Goal: Task Accomplishment & Management: Use online tool/utility

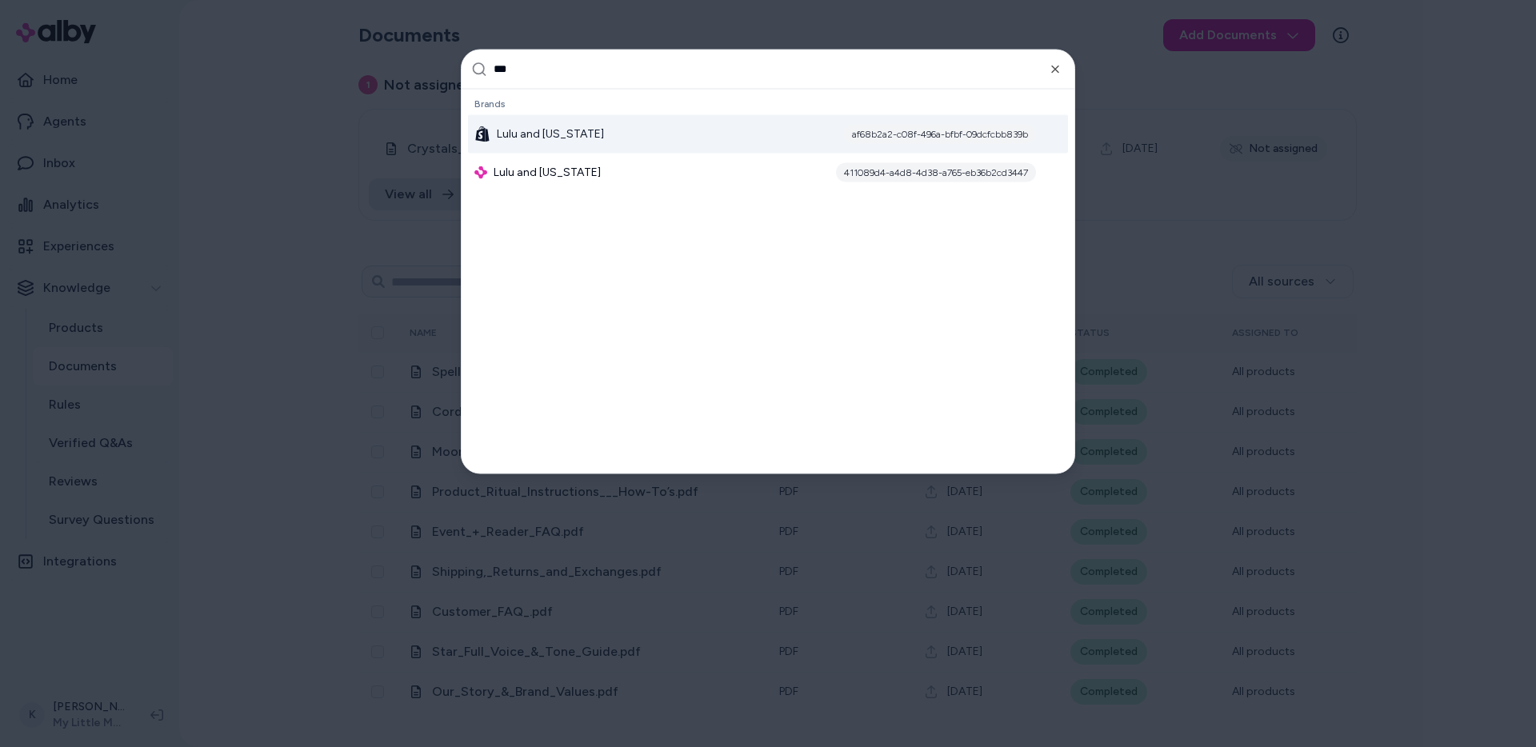
type input "****"
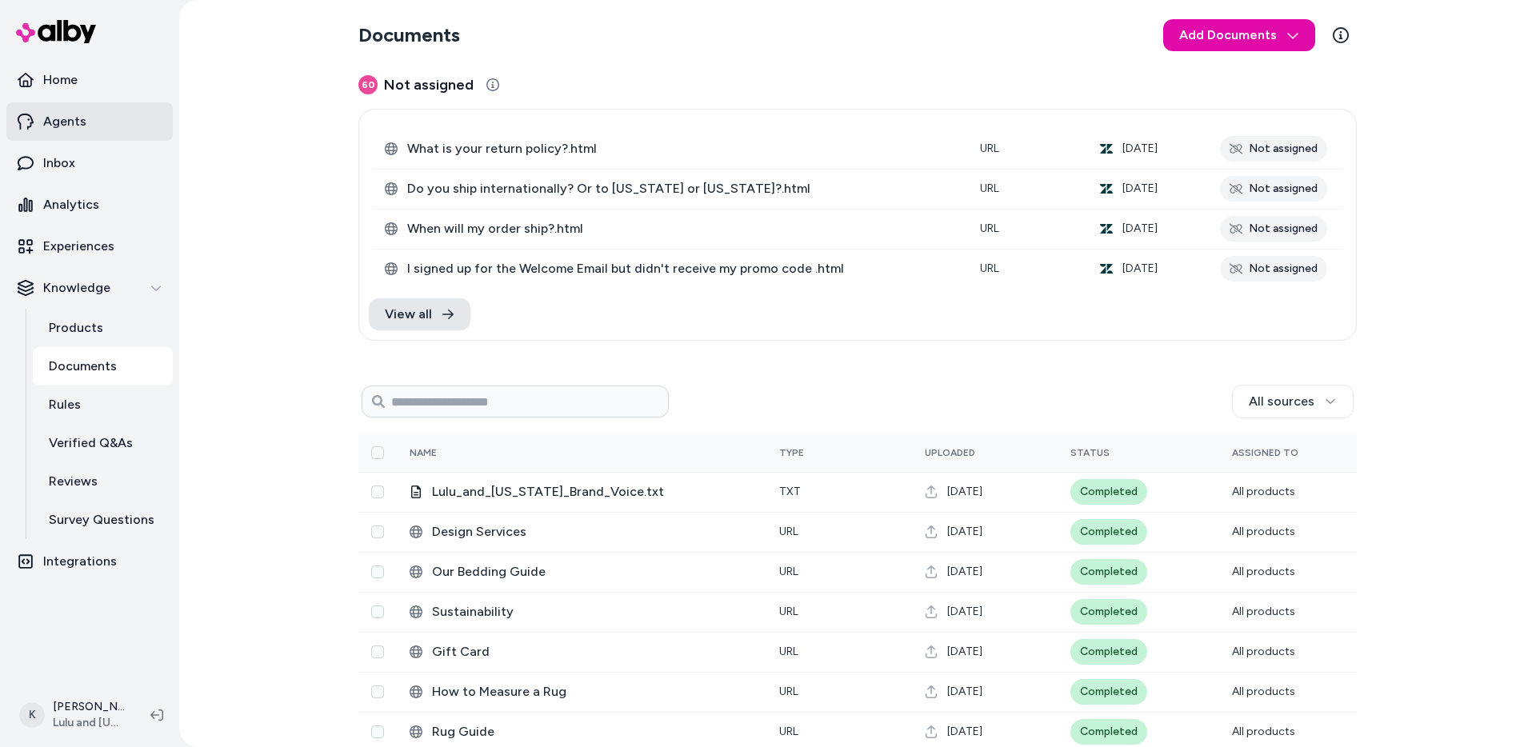
click at [93, 122] on link "Agents" at bounding box center [89, 121] width 166 height 38
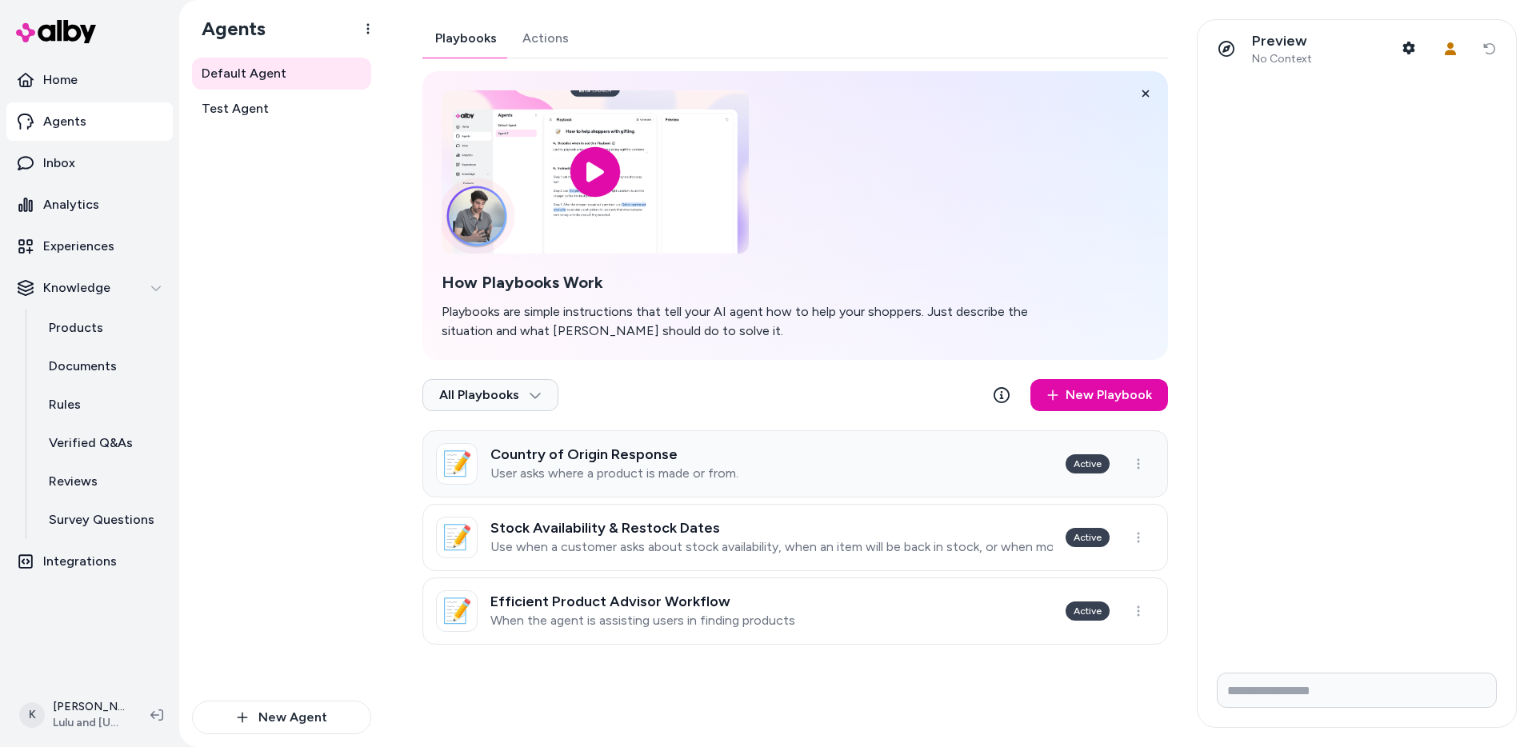
click at [790, 440] on link "📝 Country of Origin Response User asks where a product is made or from. Active" at bounding box center [795, 463] width 746 height 67
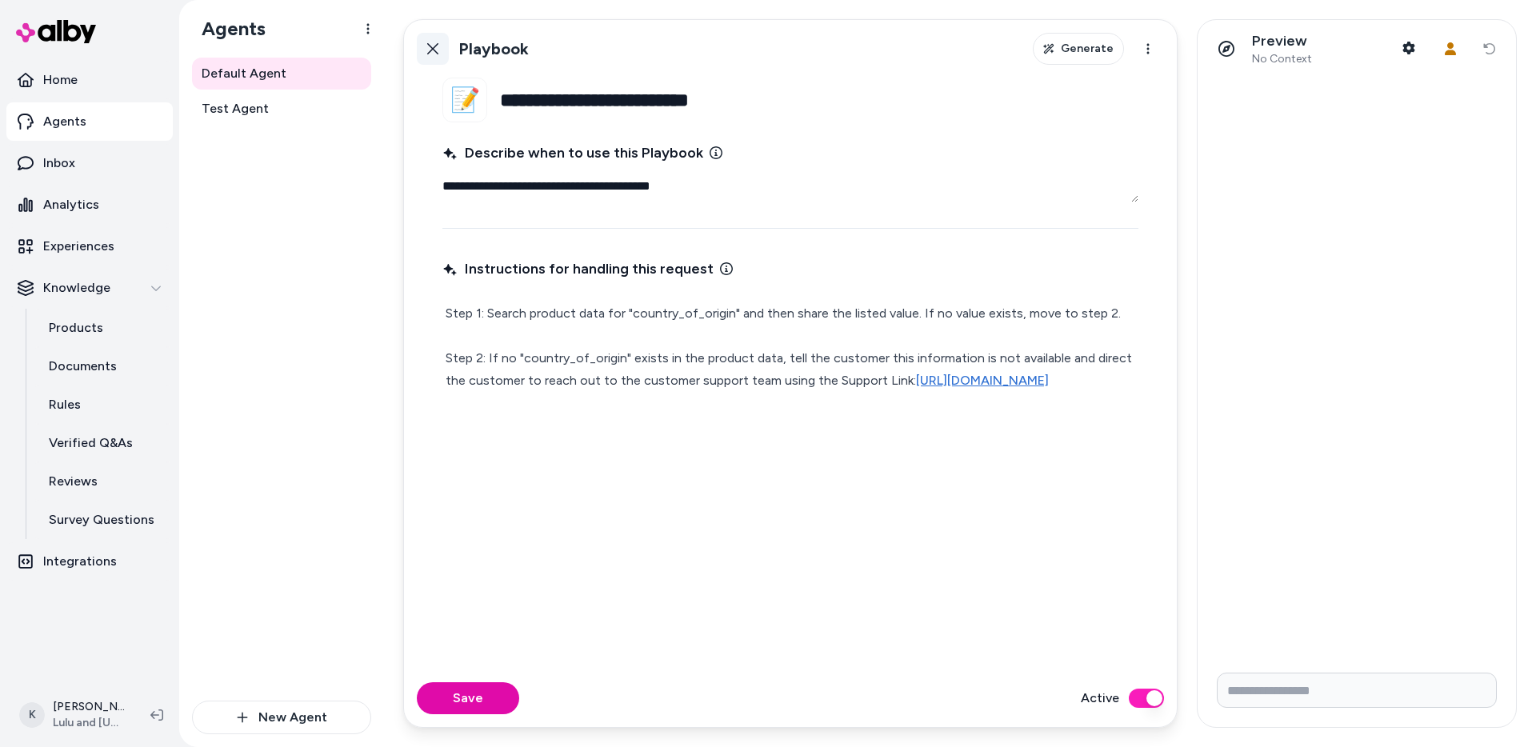
click at [428, 50] on icon at bounding box center [432, 48] width 13 height 13
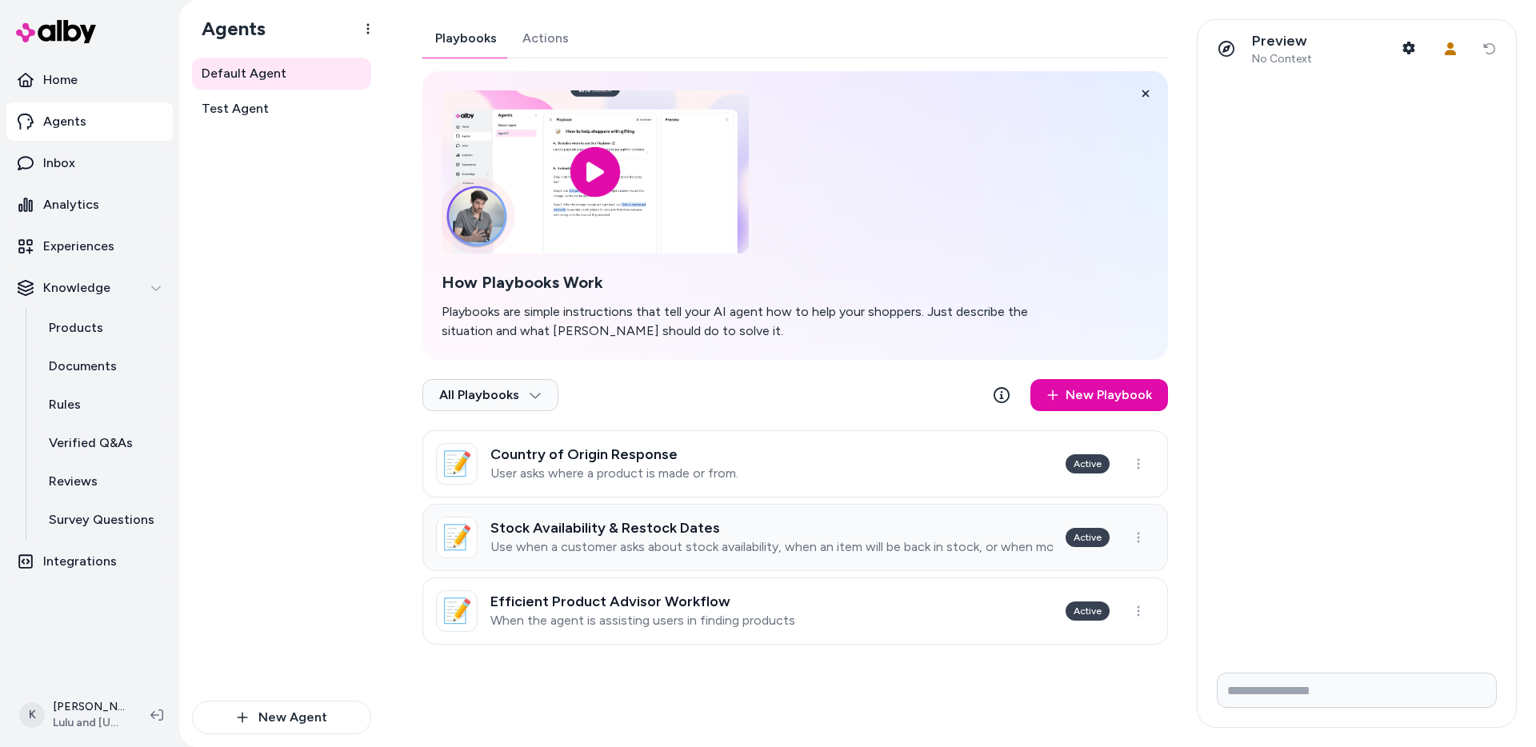
click at [771, 526] on h3 "Stock Availability & Restock Dates" at bounding box center [771, 528] width 562 height 16
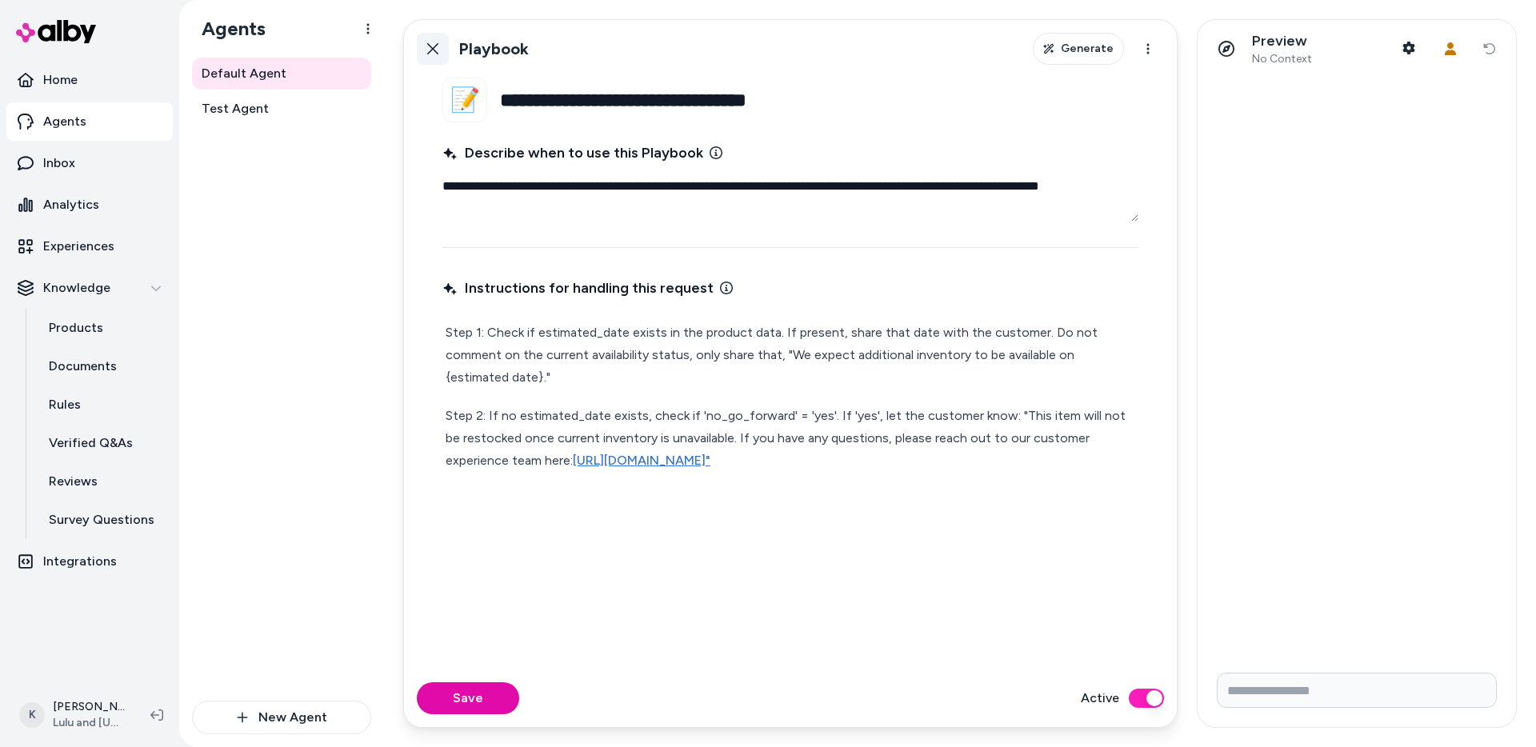
click at [431, 46] on icon at bounding box center [432, 48] width 11 height 11
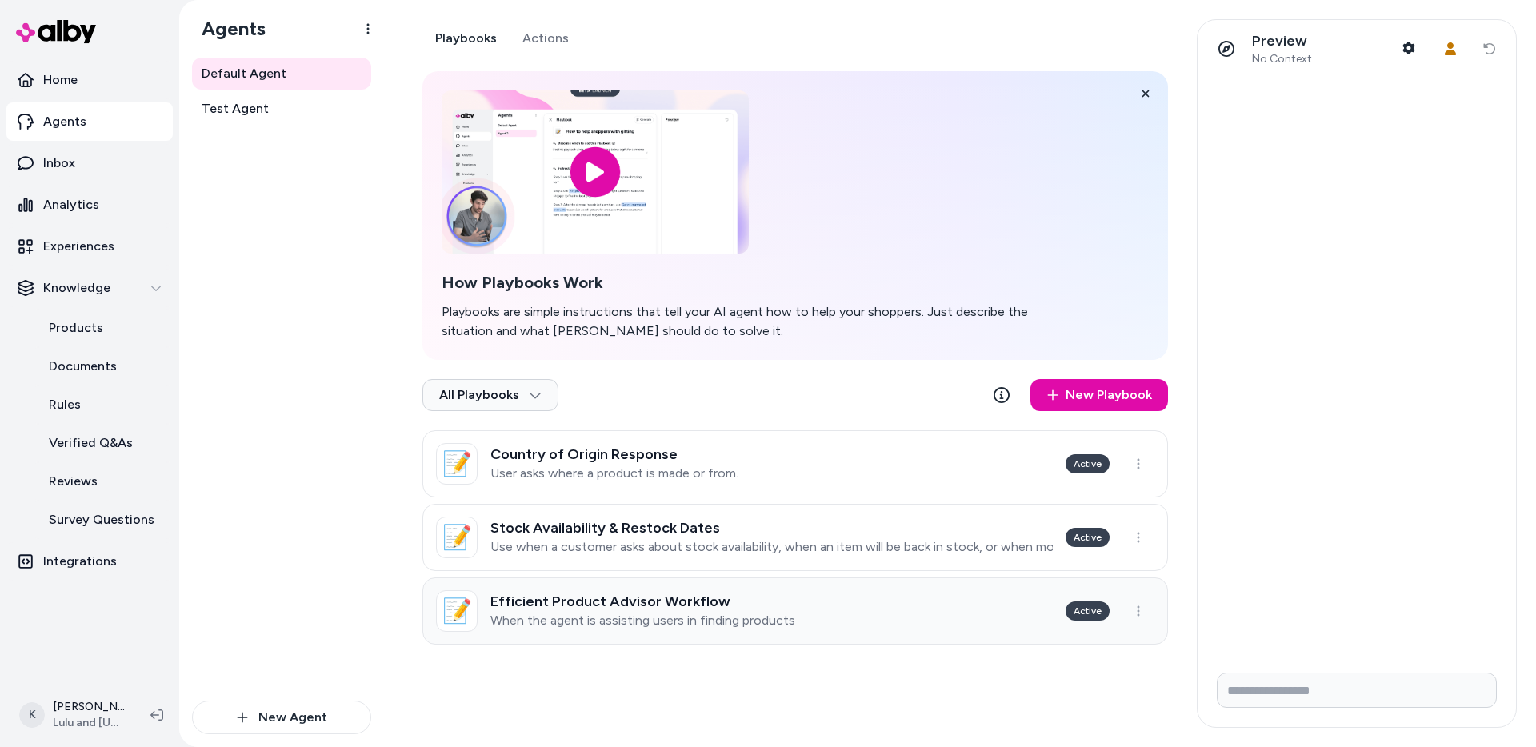
click at [828, 624] on link "📝 Efficient Product Advisor Workflow When the agent is assisting users in findi…" at bounding box center [795, 611] width 746 height 67
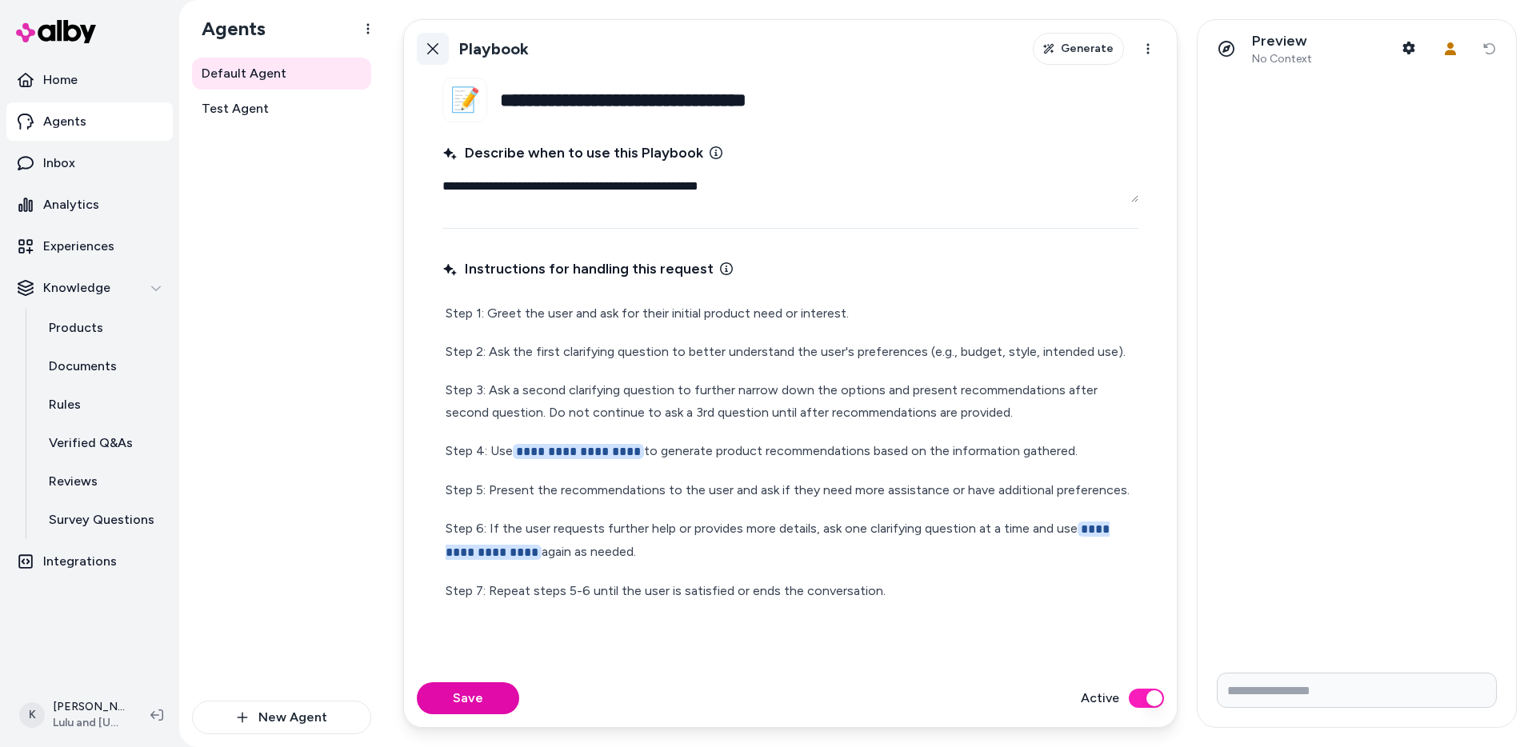
click at [440, 60] on button "Back" at bounding box center [433, 49] width 32 height 32
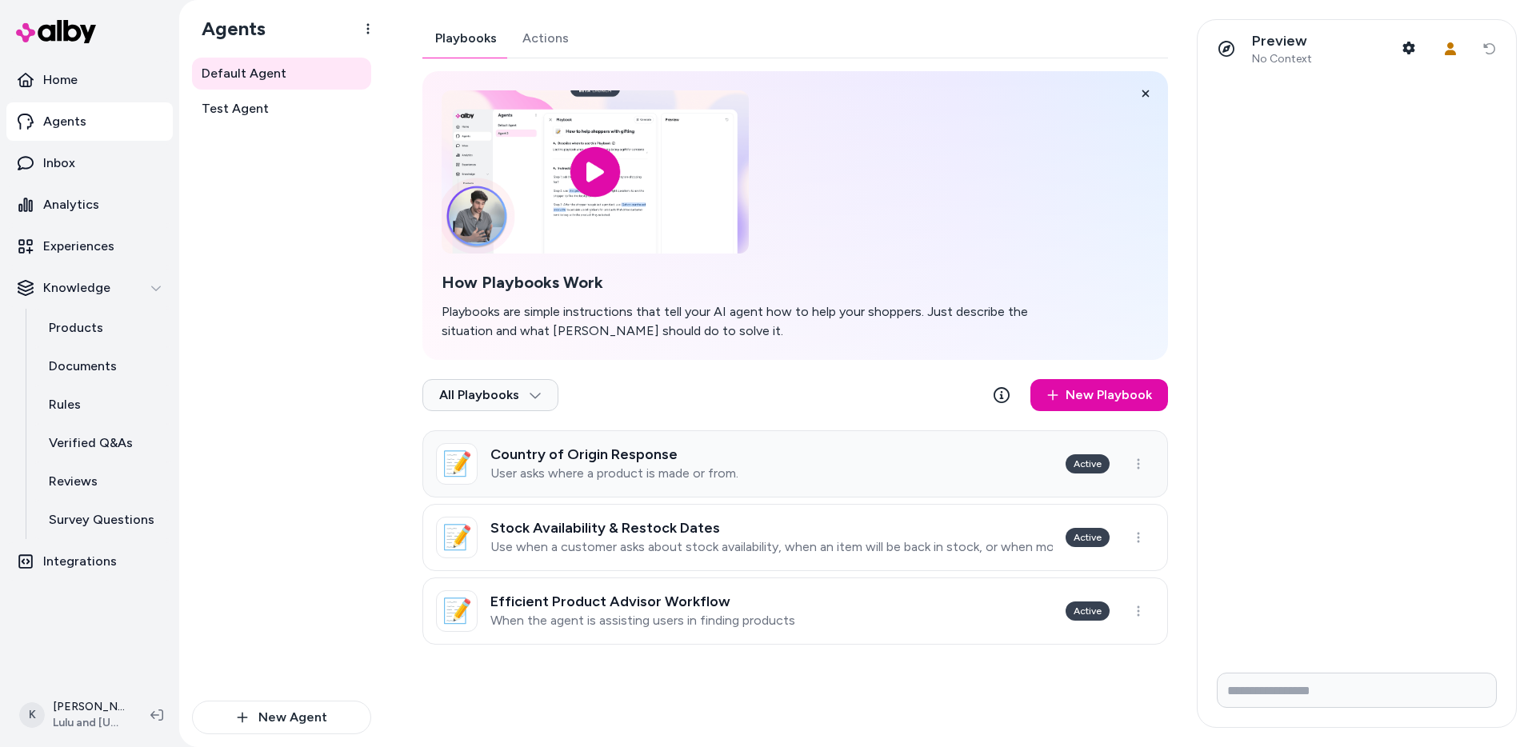
click at [714, 462] on div "Country of Origin Response User asks where a product is made or from." at bounding box center [614, 463] width 248 height 35
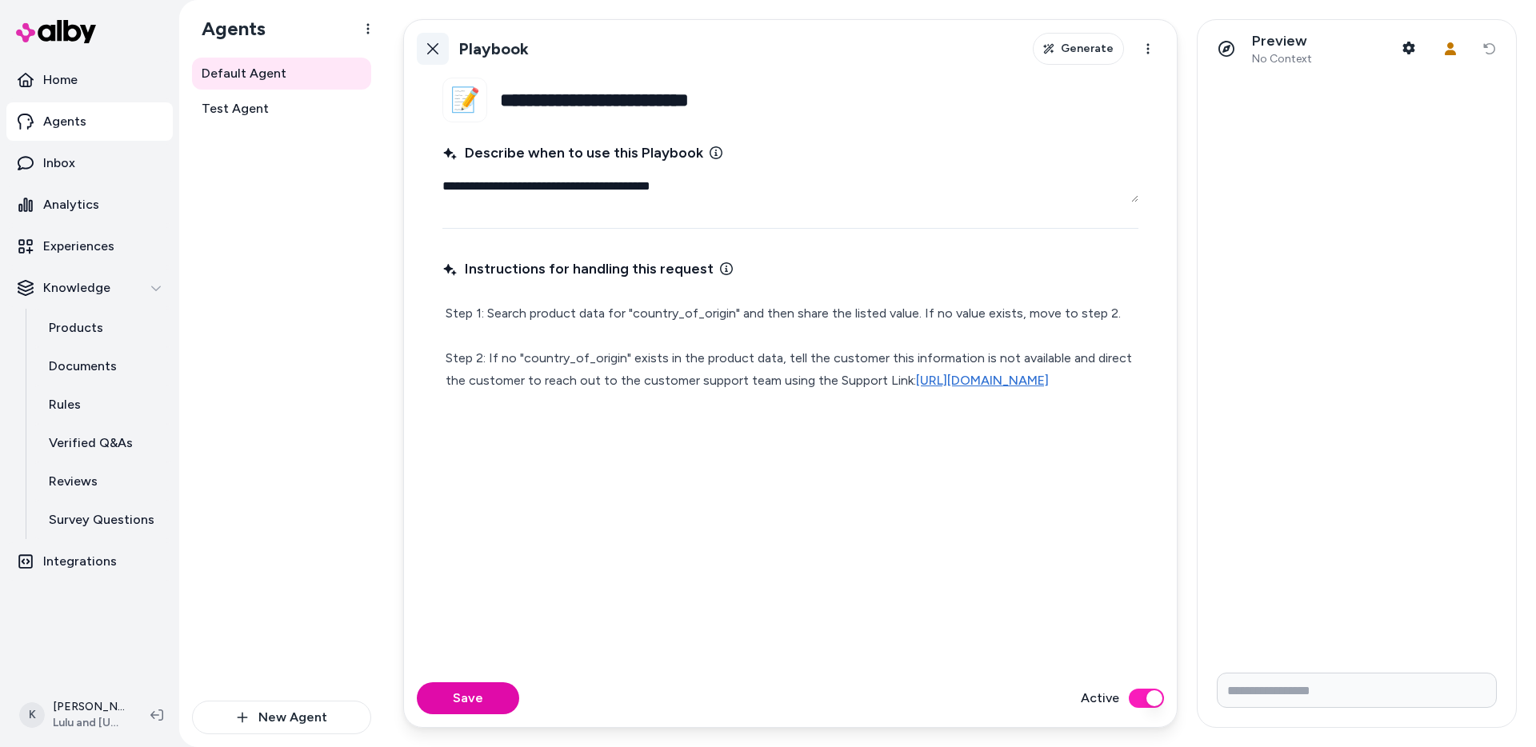
click at [422, 42] on button "Back" at bounding box center [433, 49] width 32 height 32
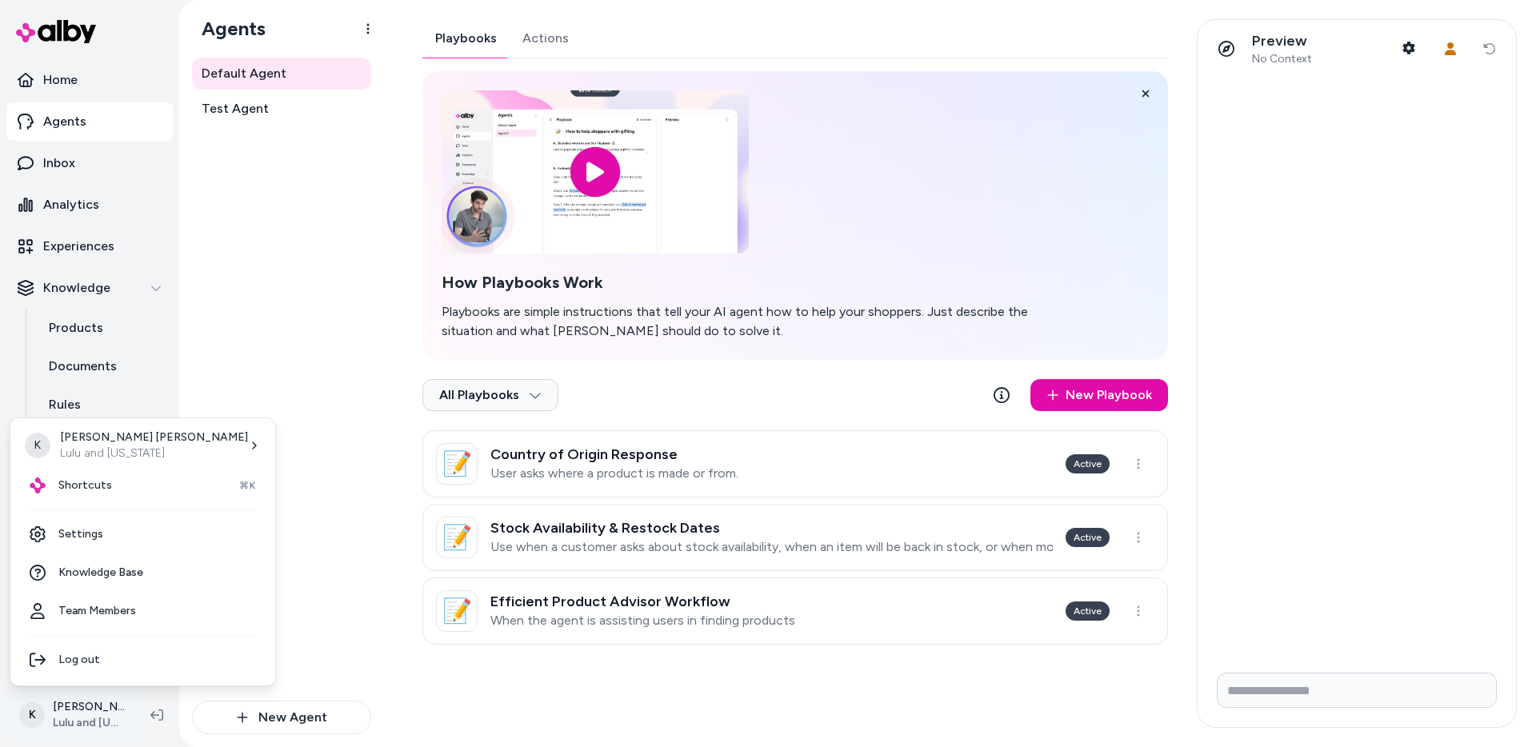
click at [98, 715] on html "Home Agents Inbox Analytics Experiences Knowledge Products Documents Rules Veri…" at bounding box center [768, 373] width 1536 height 747
click at [122, 542] on link "Settings" at bounding box center [143, 534] width 252 height 38
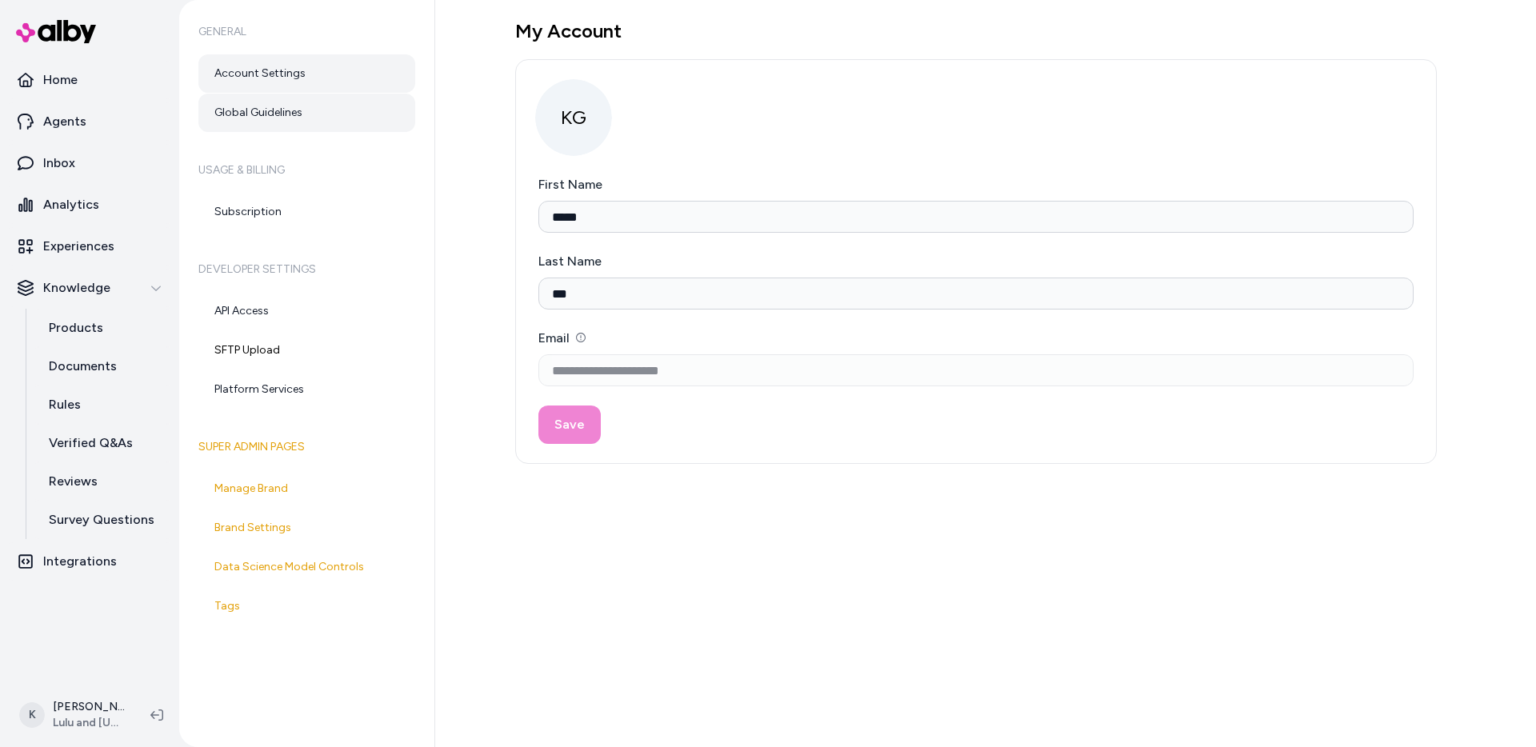
click at [329, 116] on link "Global Guidelines" at bounding box center [306, 113] width 217 height 38
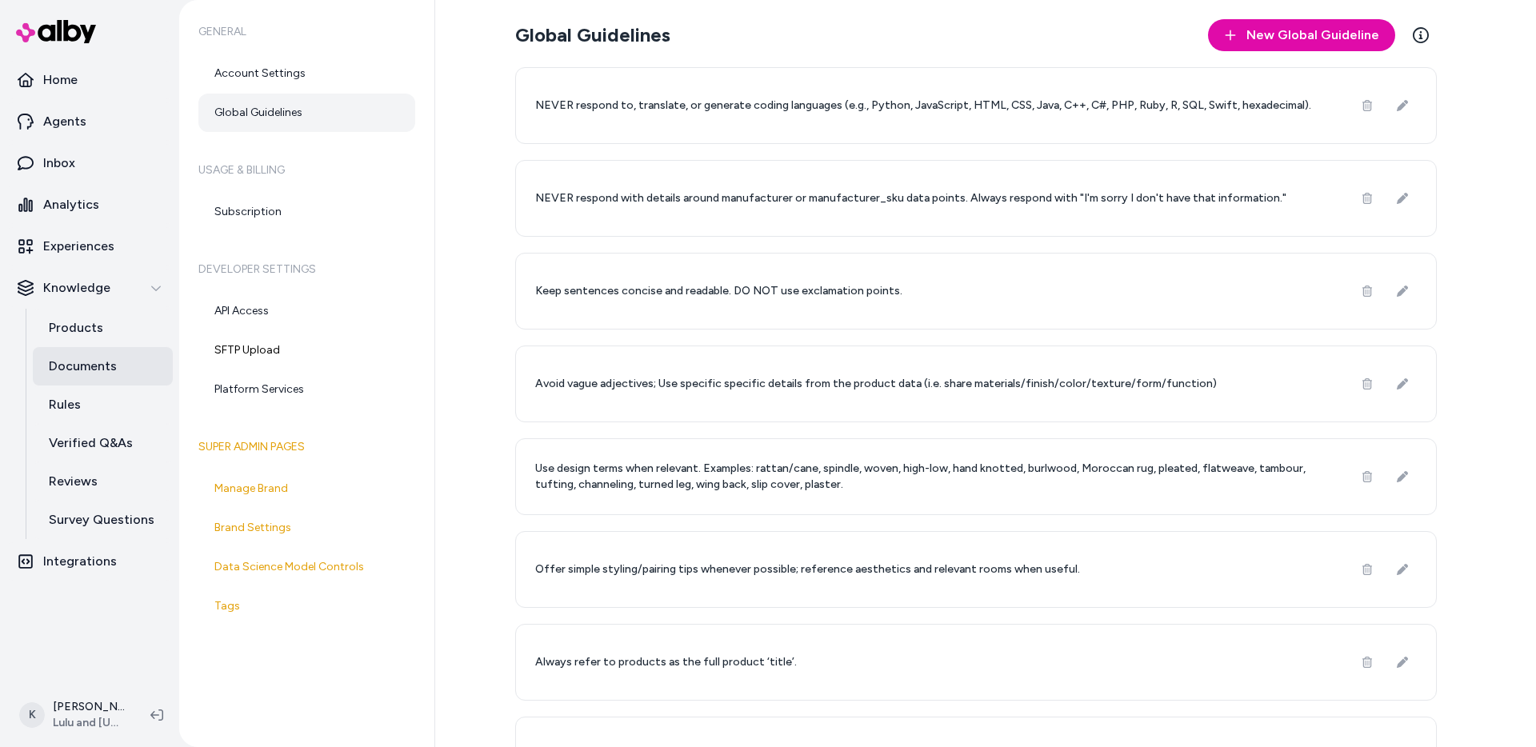
click at [98, 366] on p "Documents" at bounding box center [83, 366] width 68 height 19
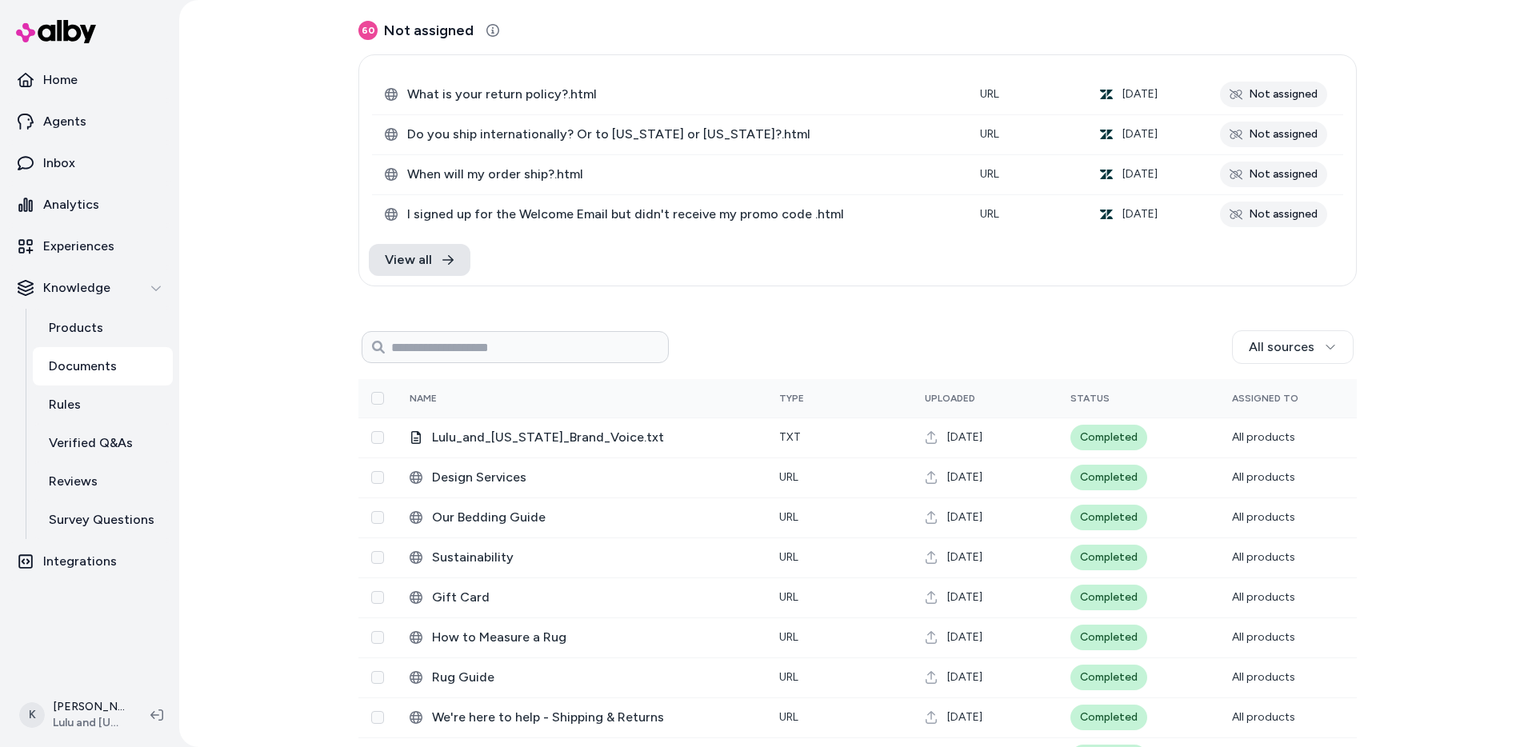
scroll to position [98, 0]
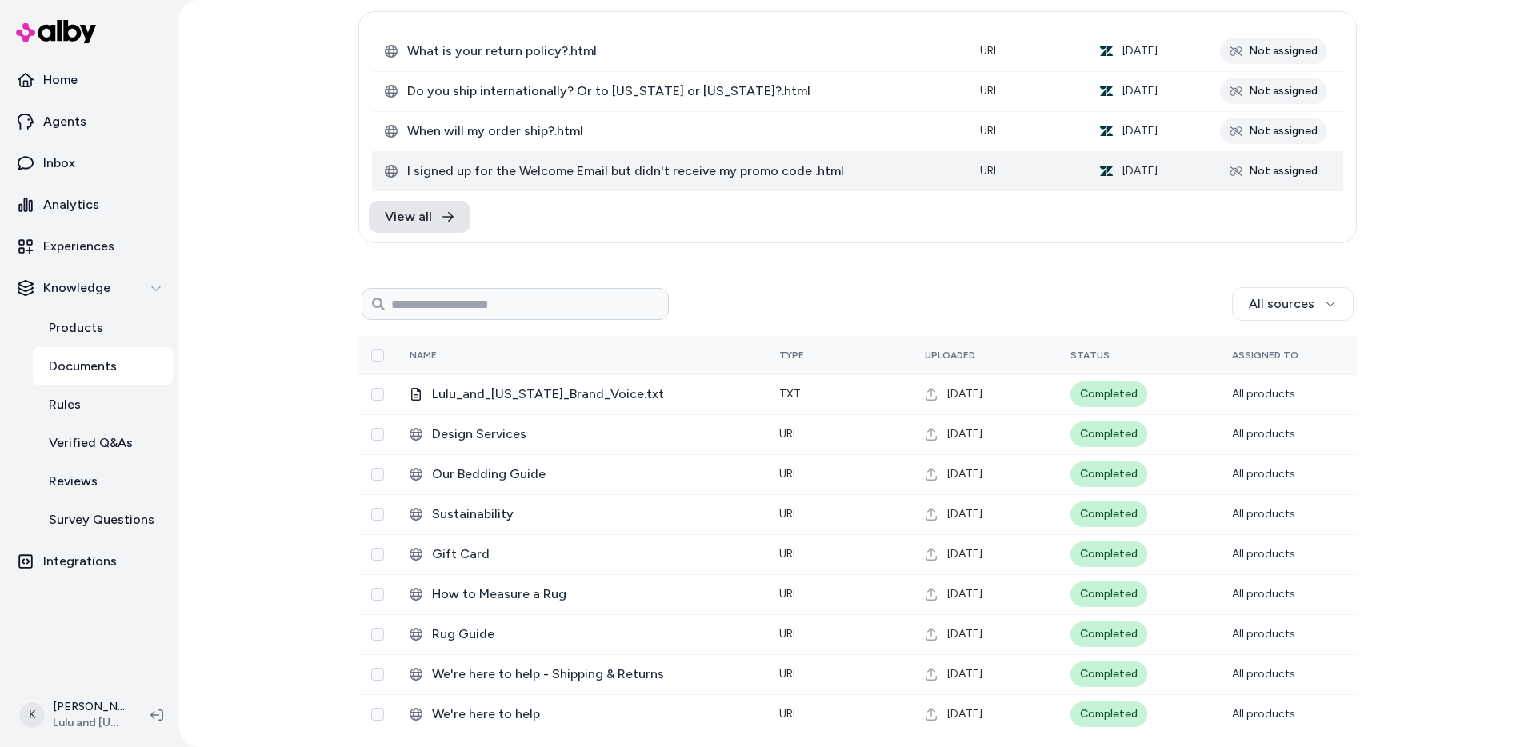
click at [662, 172] on span "I signed up for the Welcome Email but didn't receive my promo code .html" at bounding box center [680, 171] width 547 height 19
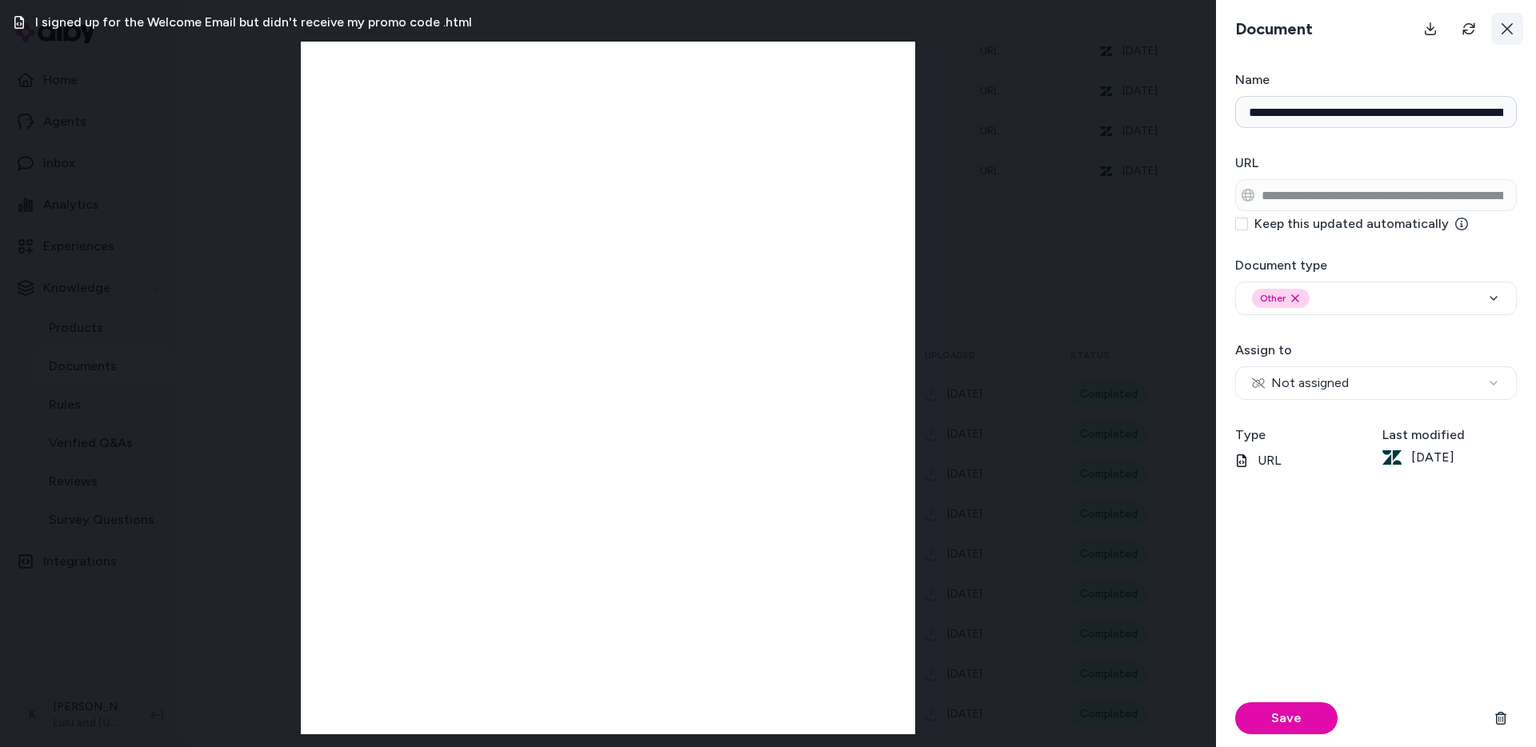
click at [1514, 21] on button at bounding box center [1507, 29] width 32 height 32
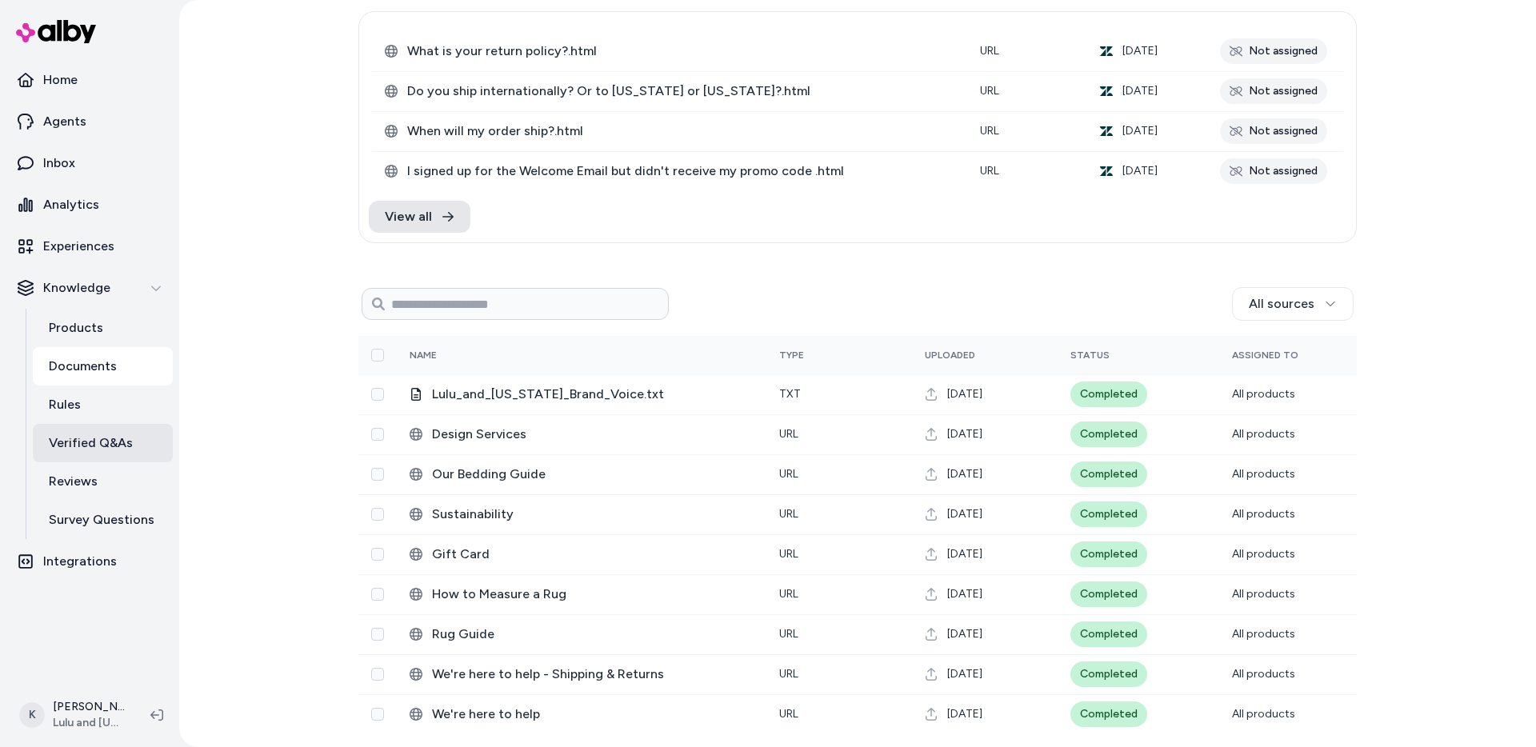
click at [122, 450] on p "Verified Q&As" at bounding box center [91, 443] width 84 height 19
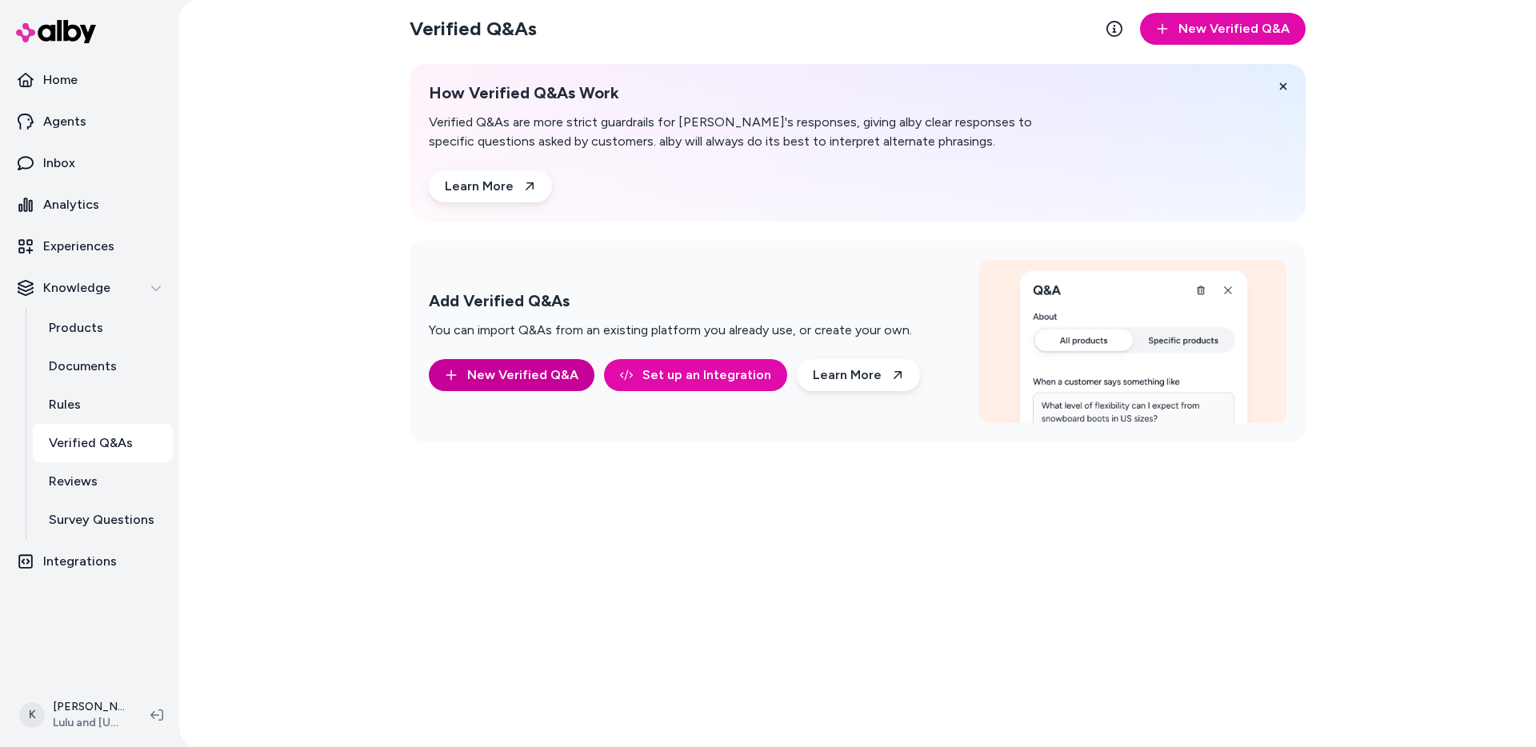
click at [506, 367] on button "New Verified Q&A" at bounding box center [512, 375] width 166 height 32
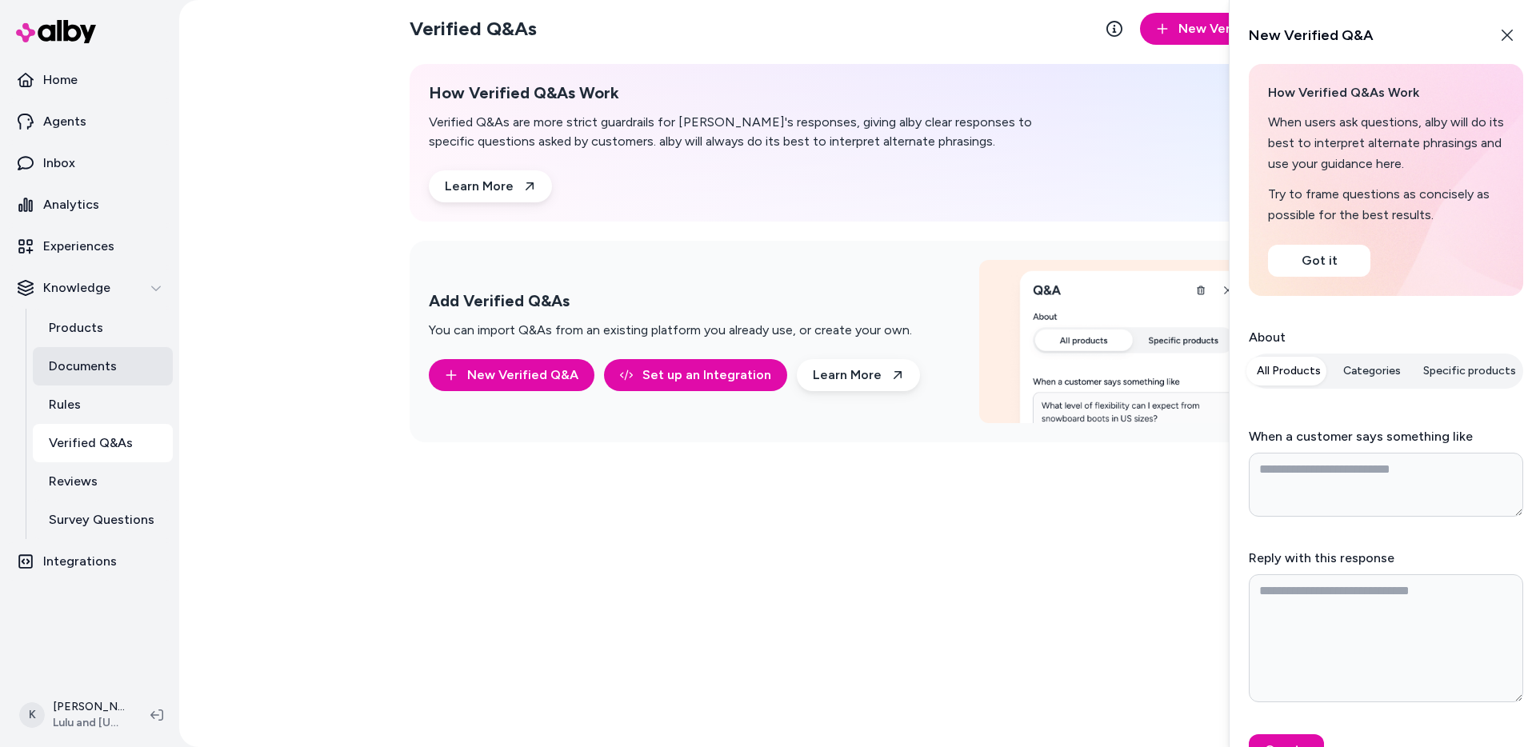
type textarea "*"
click at [97, 374] on p "Documents" at bounding box center [83, 366] width 68 height 19
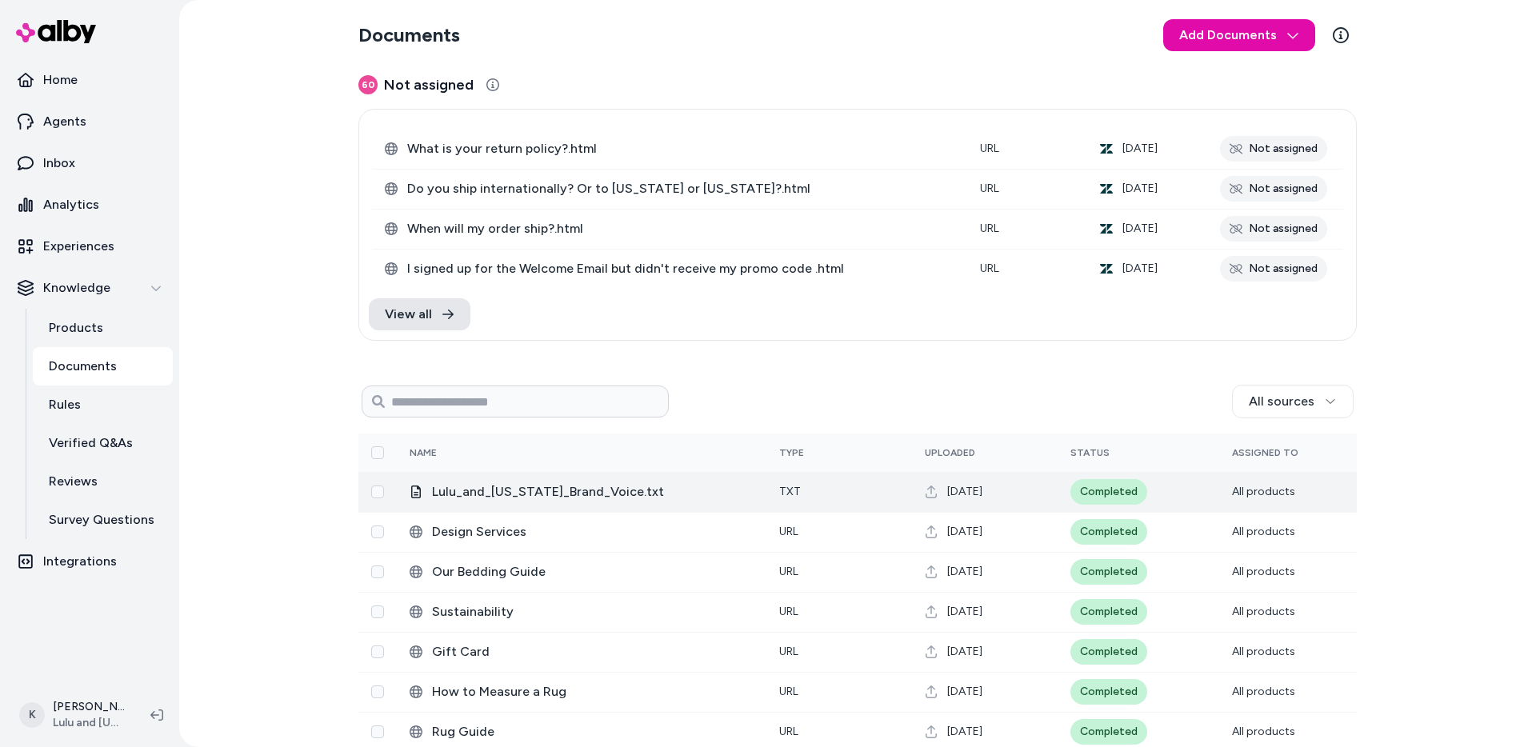
click at [602, 494] on span "Lulu_and_[US_STATE]_Brand_Voice.txt" at bounding box center [593, 491] width 322 height 19
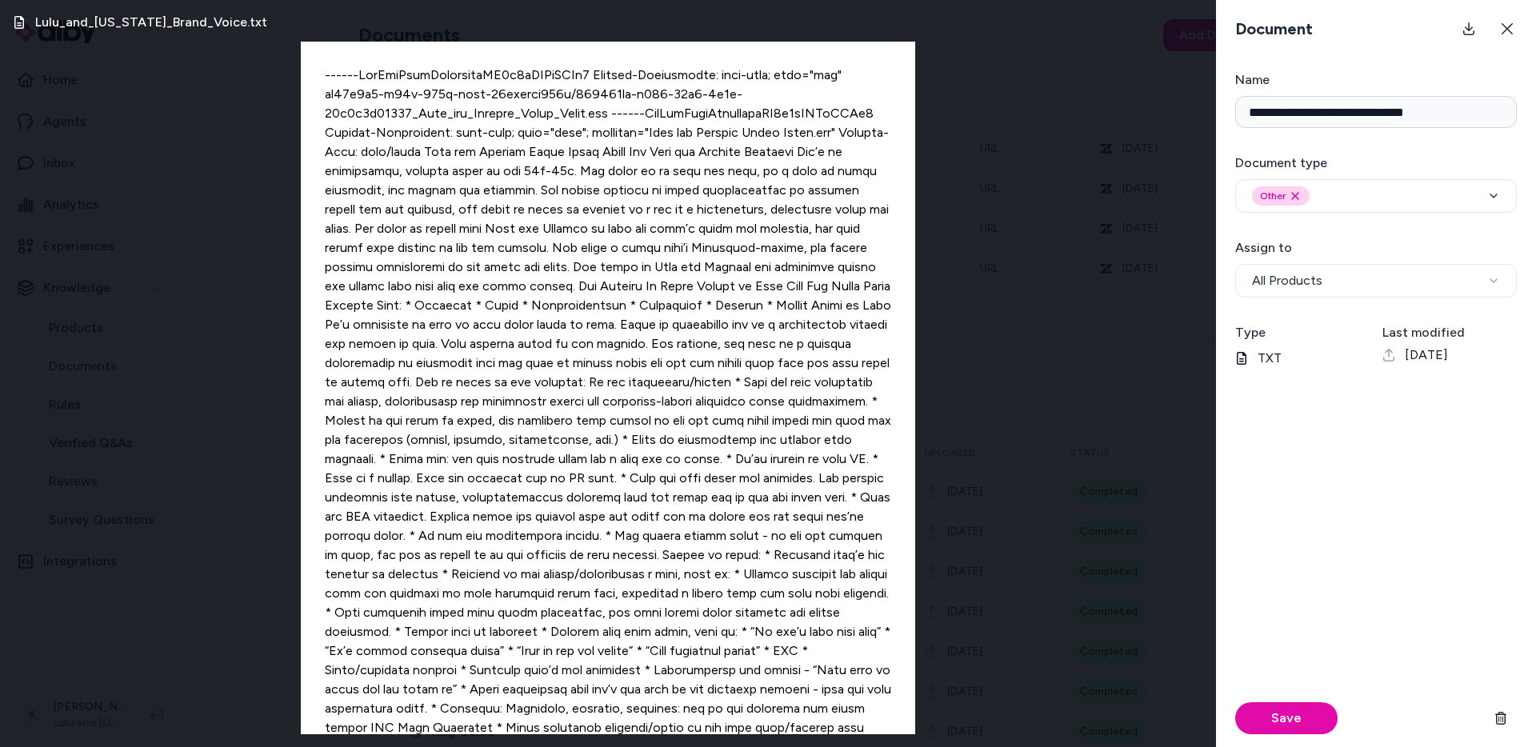
click at [175, 605] on div "Lulu_and_[US_STATE]_Brand_Voice.txt" at bounding box center [608, 373] width 1216 height 747
click at [1511, 34] on icon at bounding box center [1507, 28] width 13 height 13
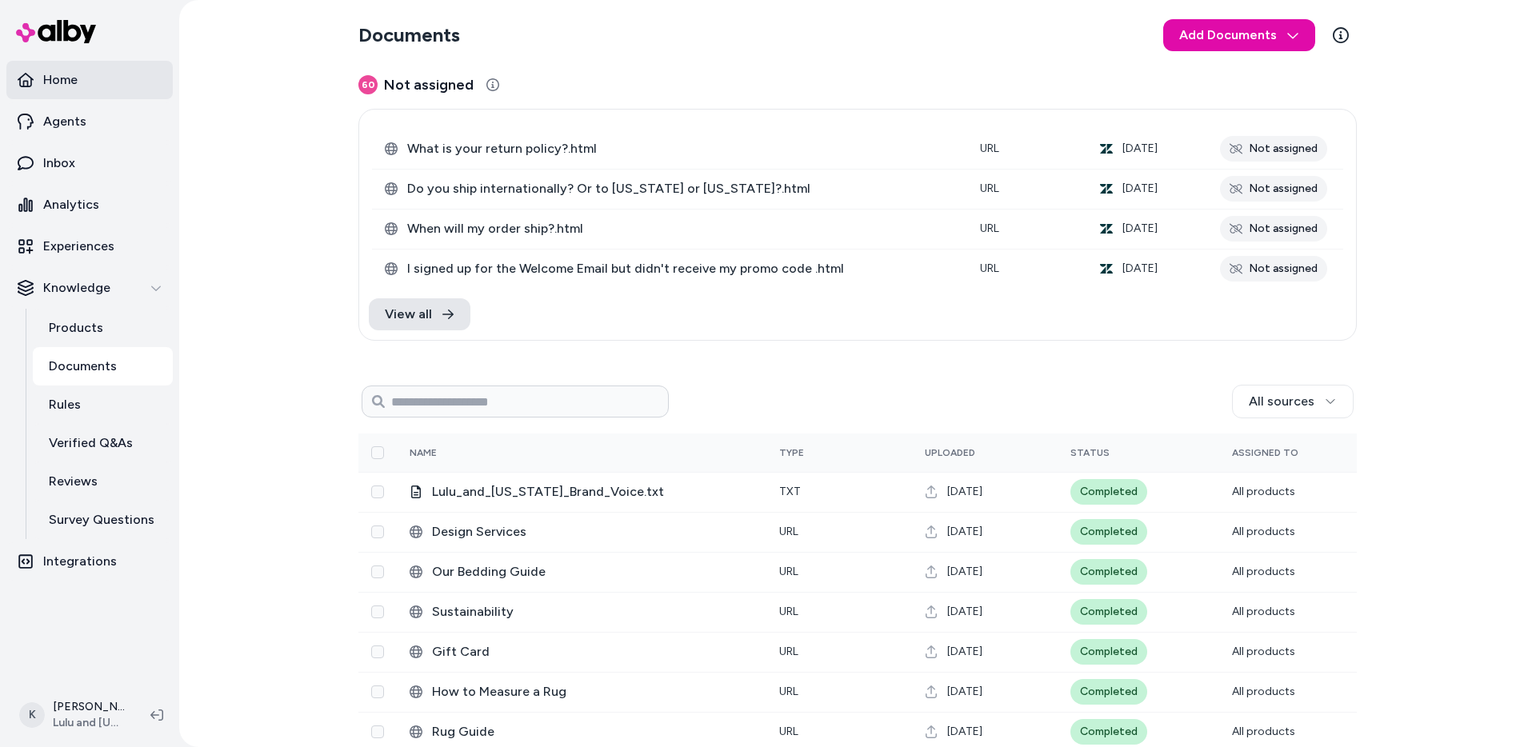
click at [104, 73] on link "Home" at bounding box center [89, 80] width 166 height 38
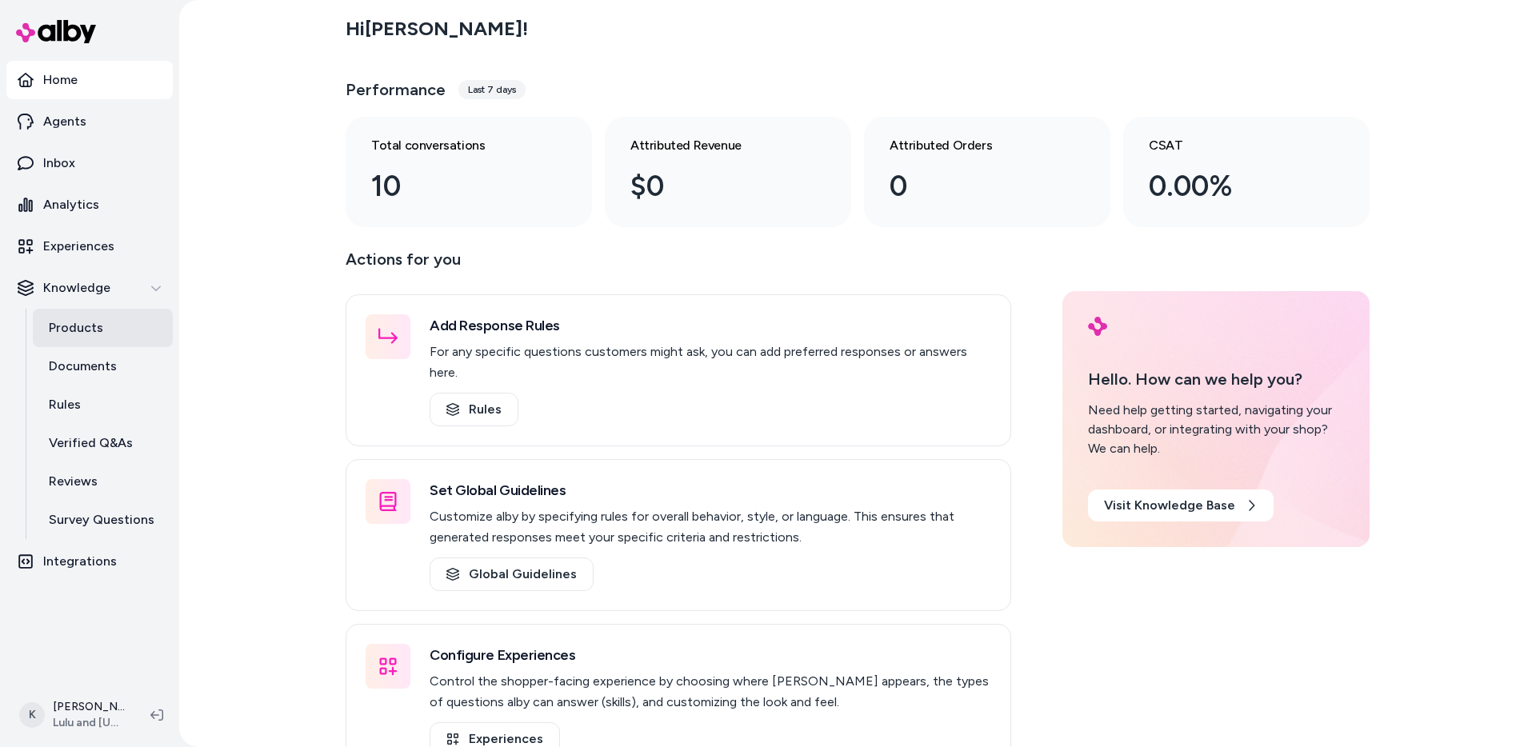
click at [99, 333] on p "Products" at bounding box center [76, 327] width 54 height 19
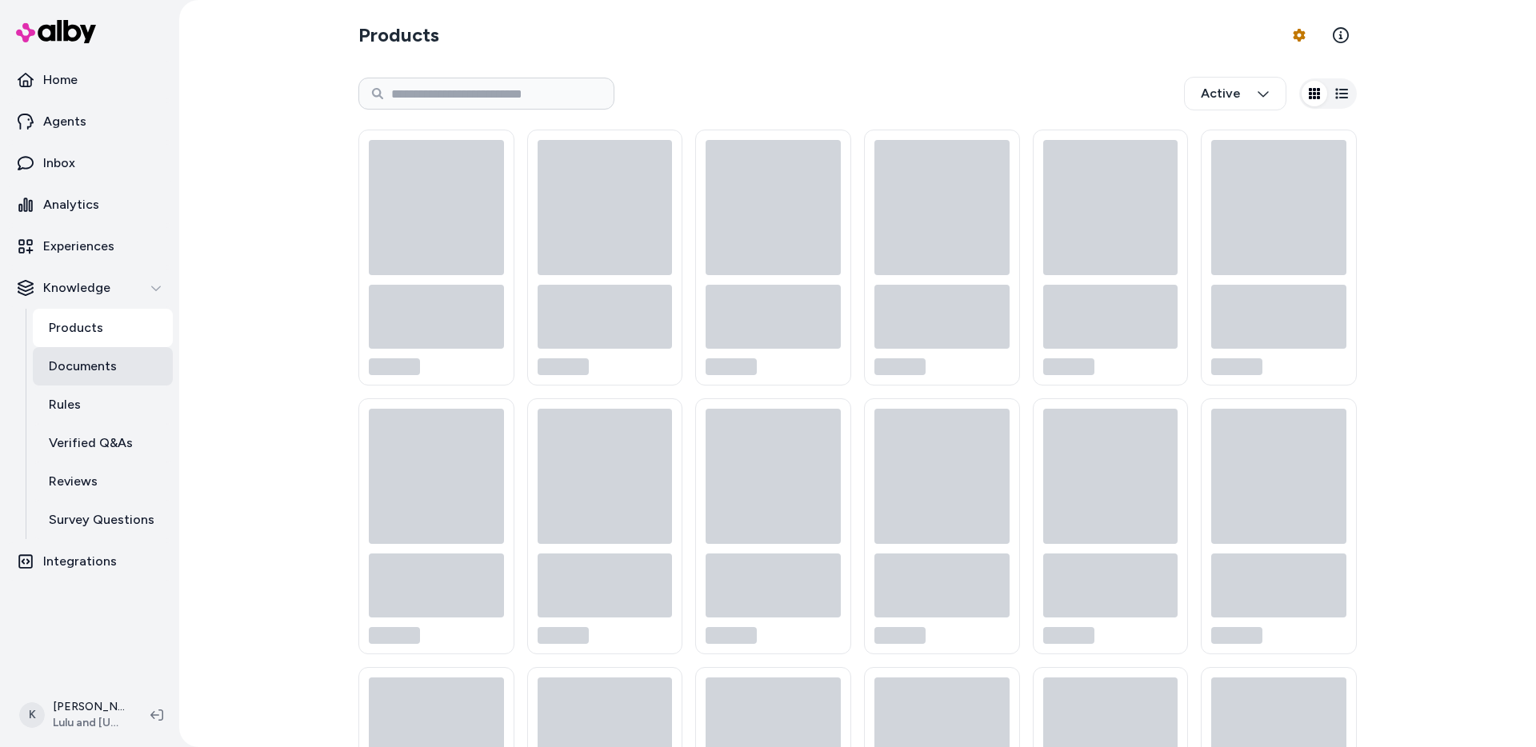
click at [99, 381] on link "Documents" at bounding box center [103, 366] width 140 height 38
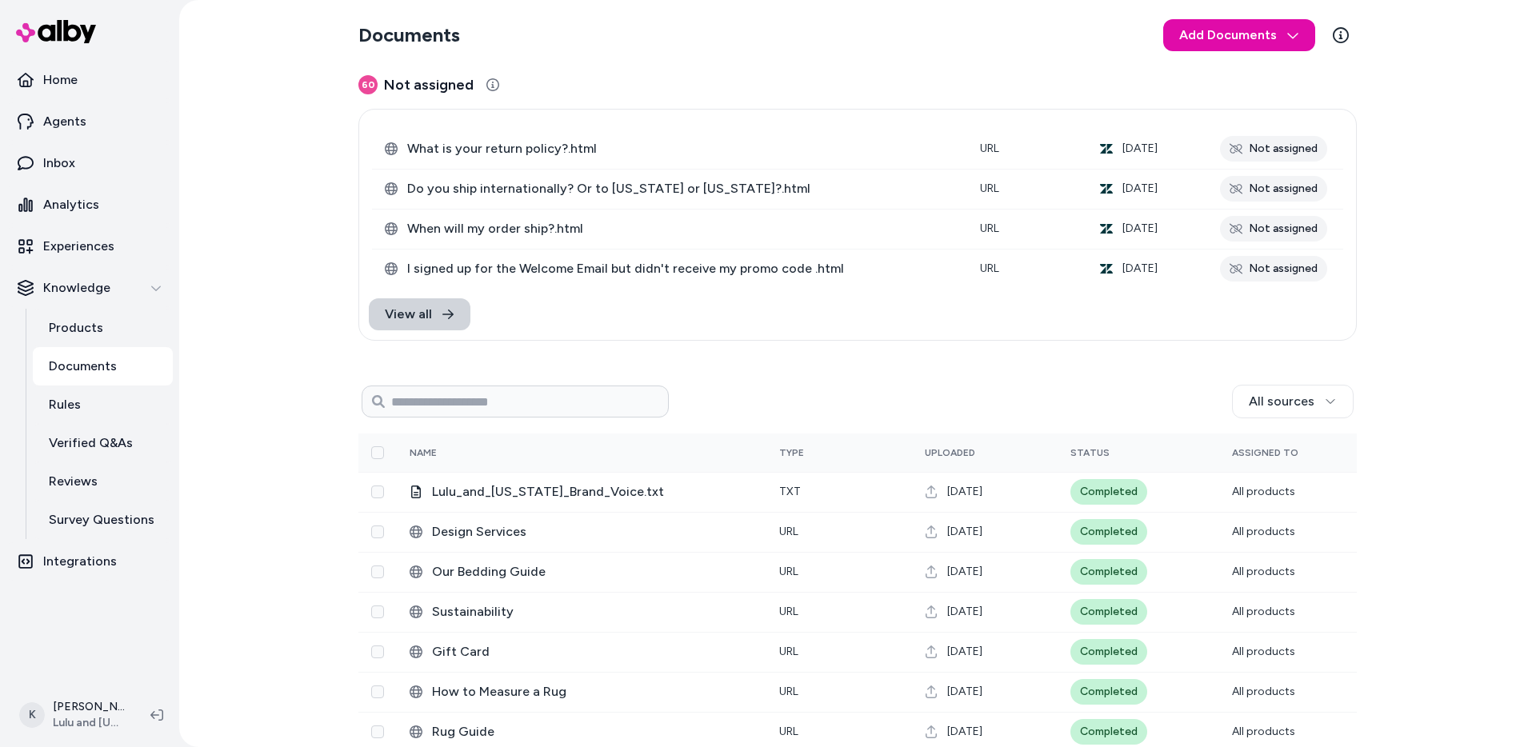
click at [446, 320] on icon at bounding box center [448, 314] width 13 height 13
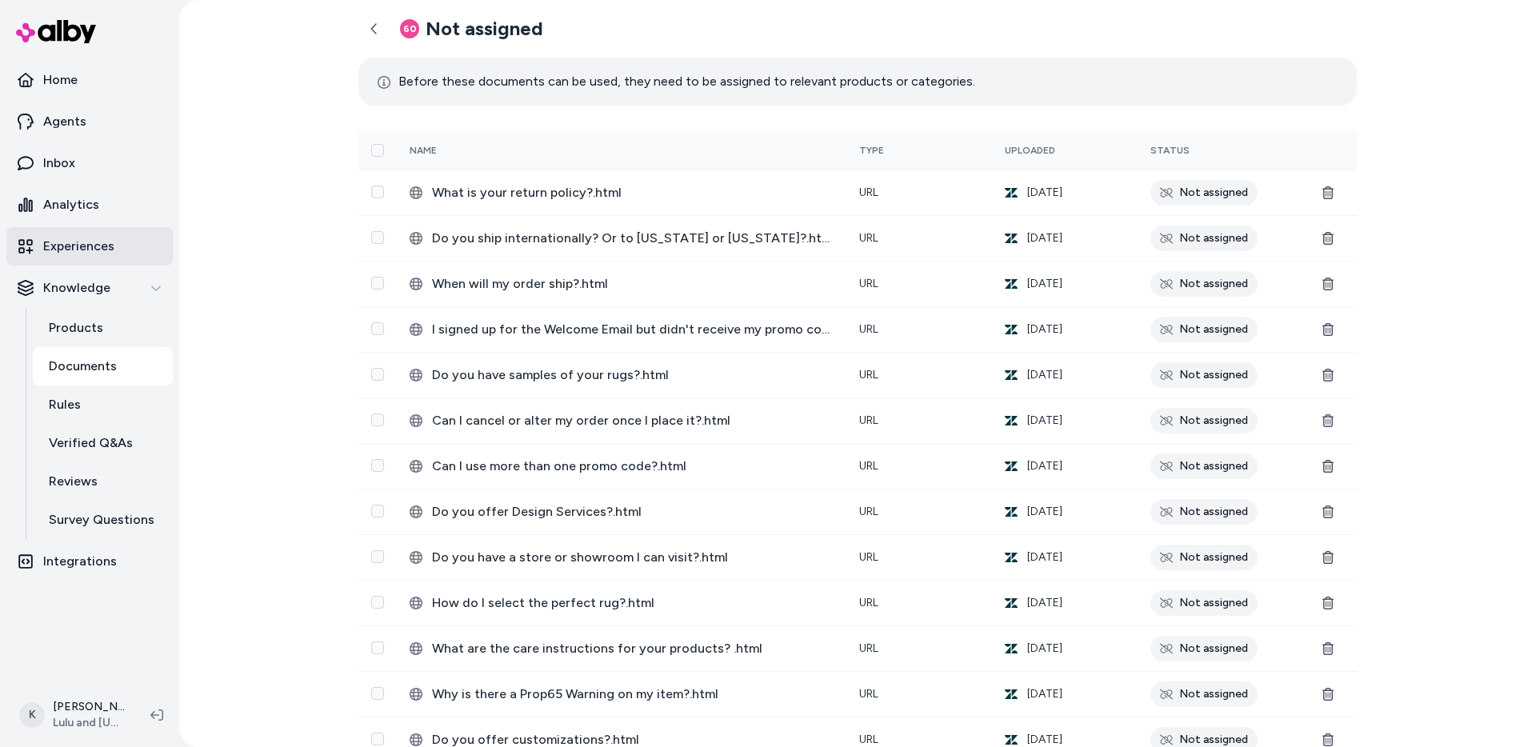
click at [124, 261] on link "Experiences" at bounding box center [89, 246] width 166 height 38
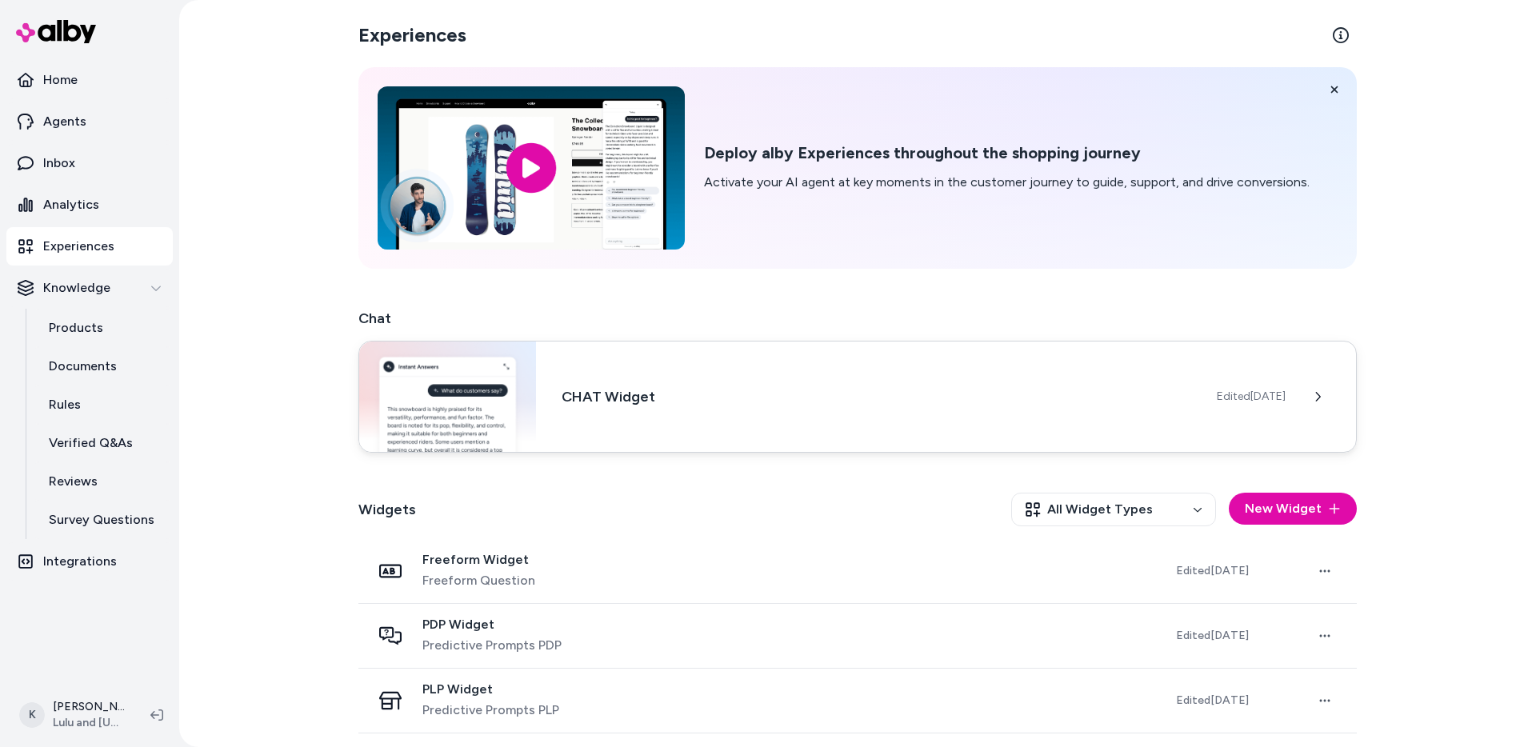
scroll to position [63, 0]
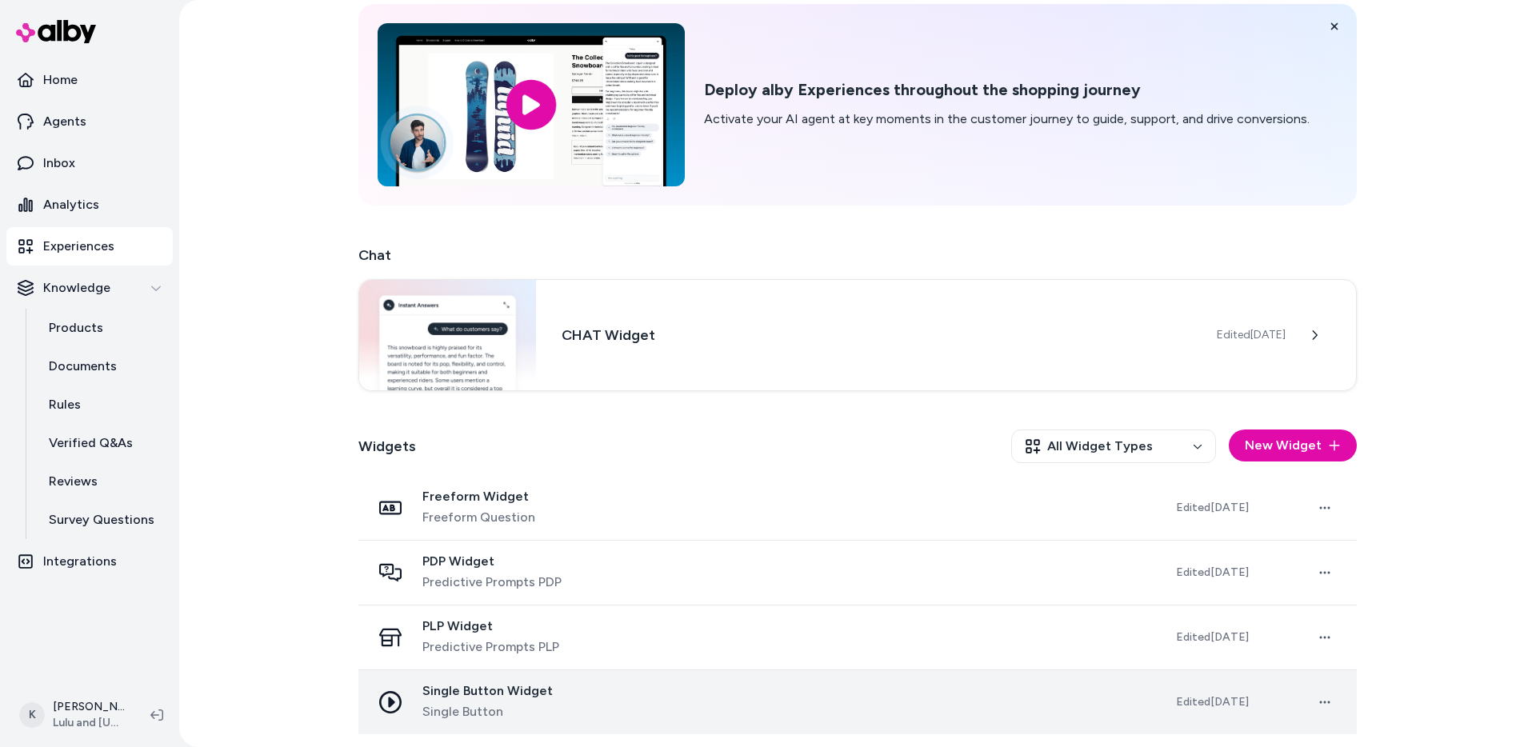
click at [662, 696] on div "Single Button Widget Single Button" at bounding box center [760, 702] width 779 height 38
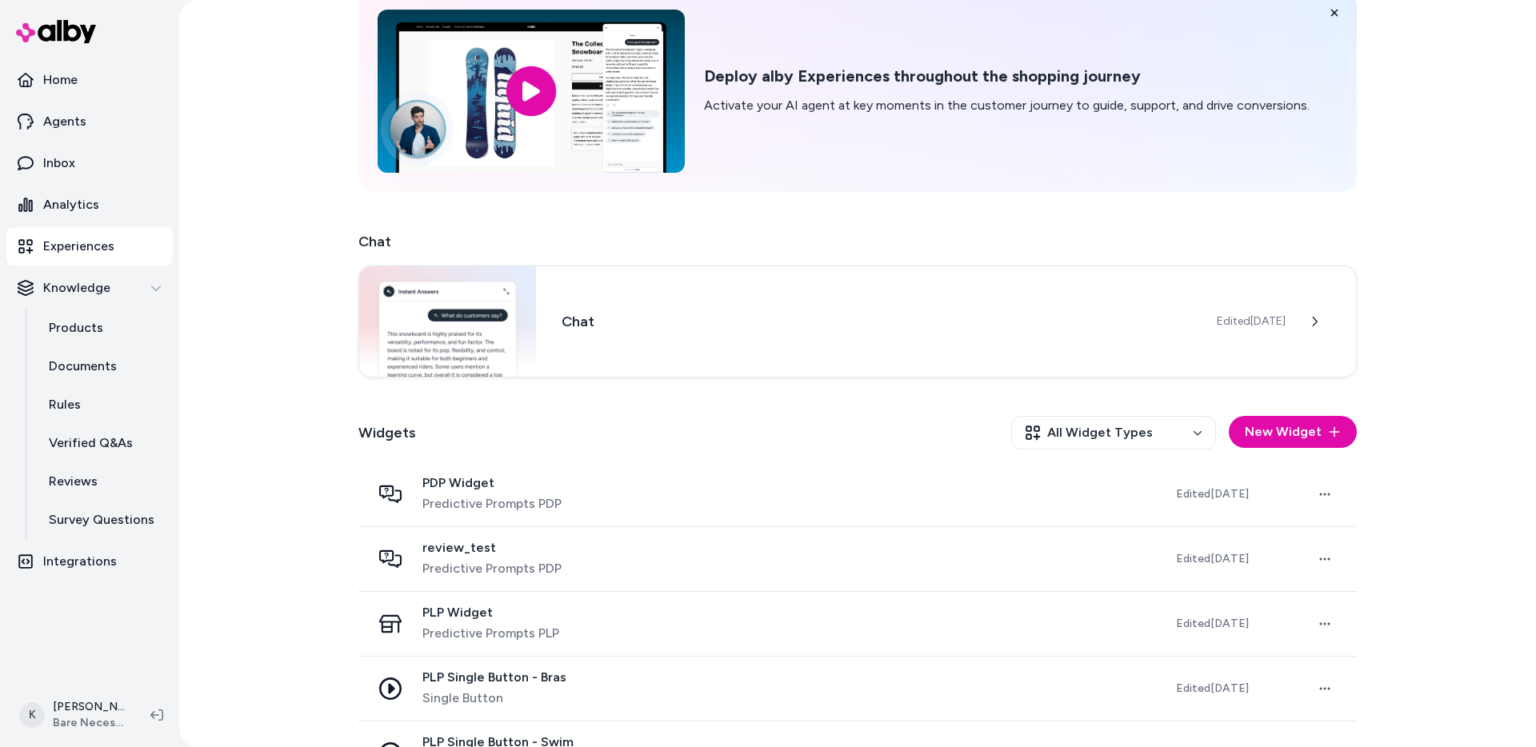
scroll to position [128, 0]
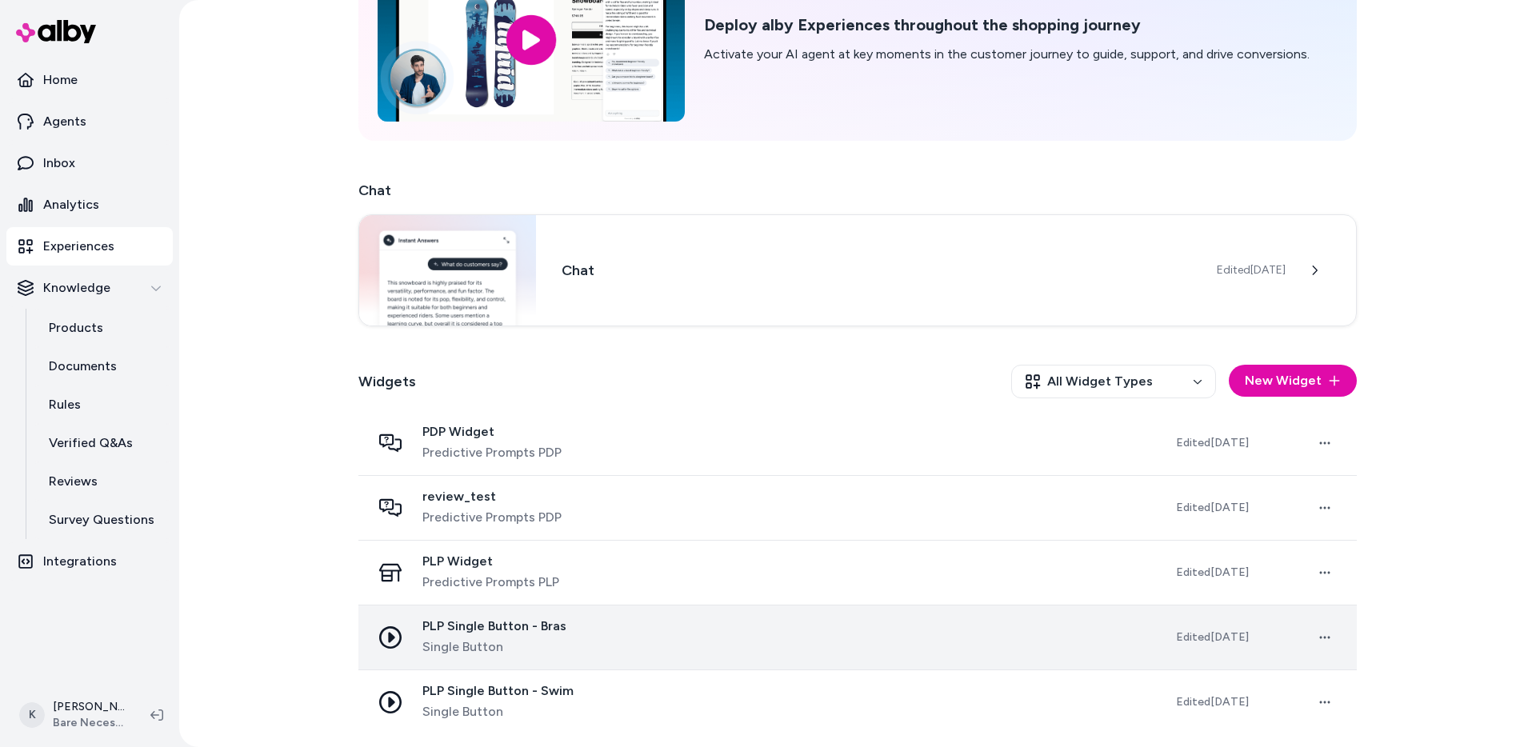
click at [625, 636] on div "PLP Single Button - Bras Single Button" at bounding box center [760, 637] width 779 height 38
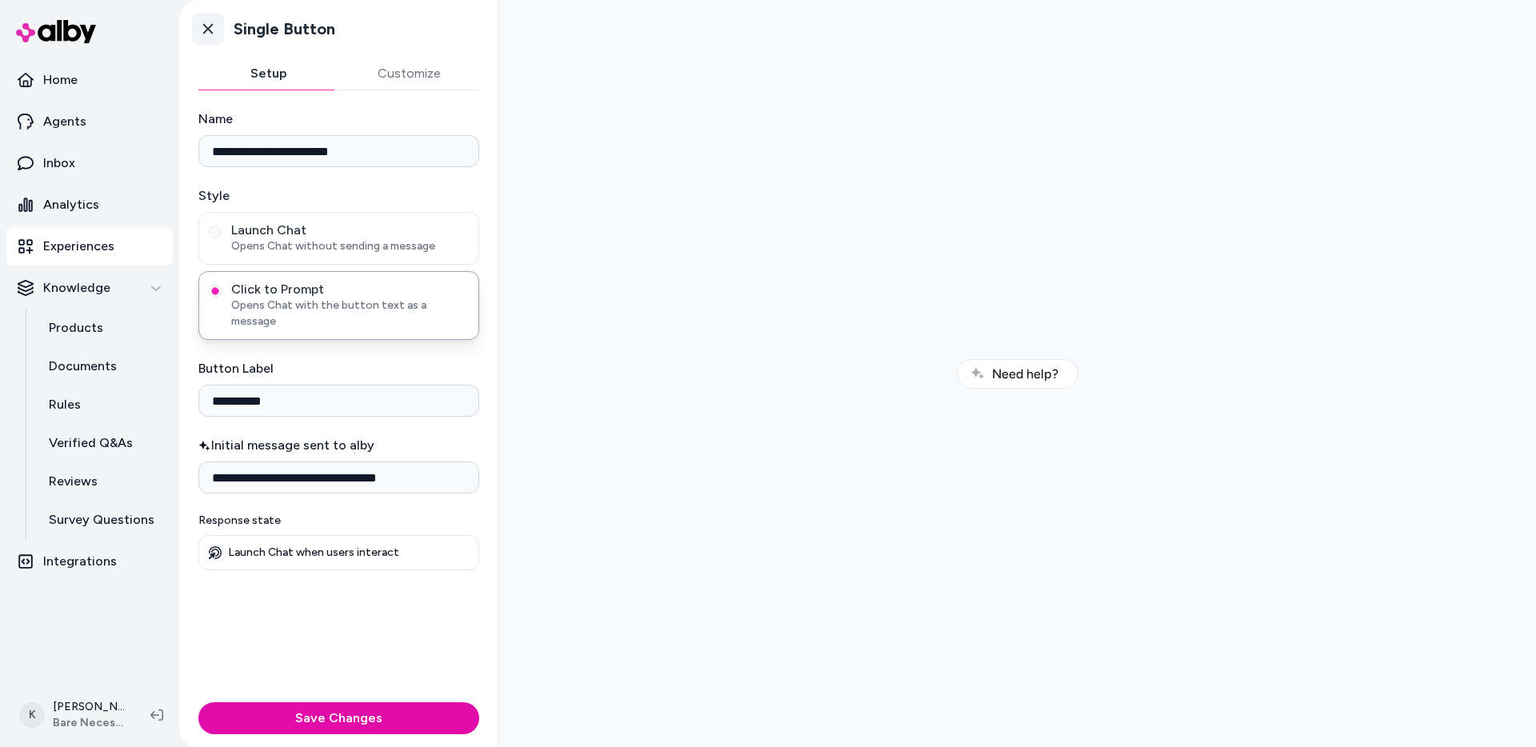
click at [215, 38] on link "Go back" at bounding box center [208, 29] width 32 height 32
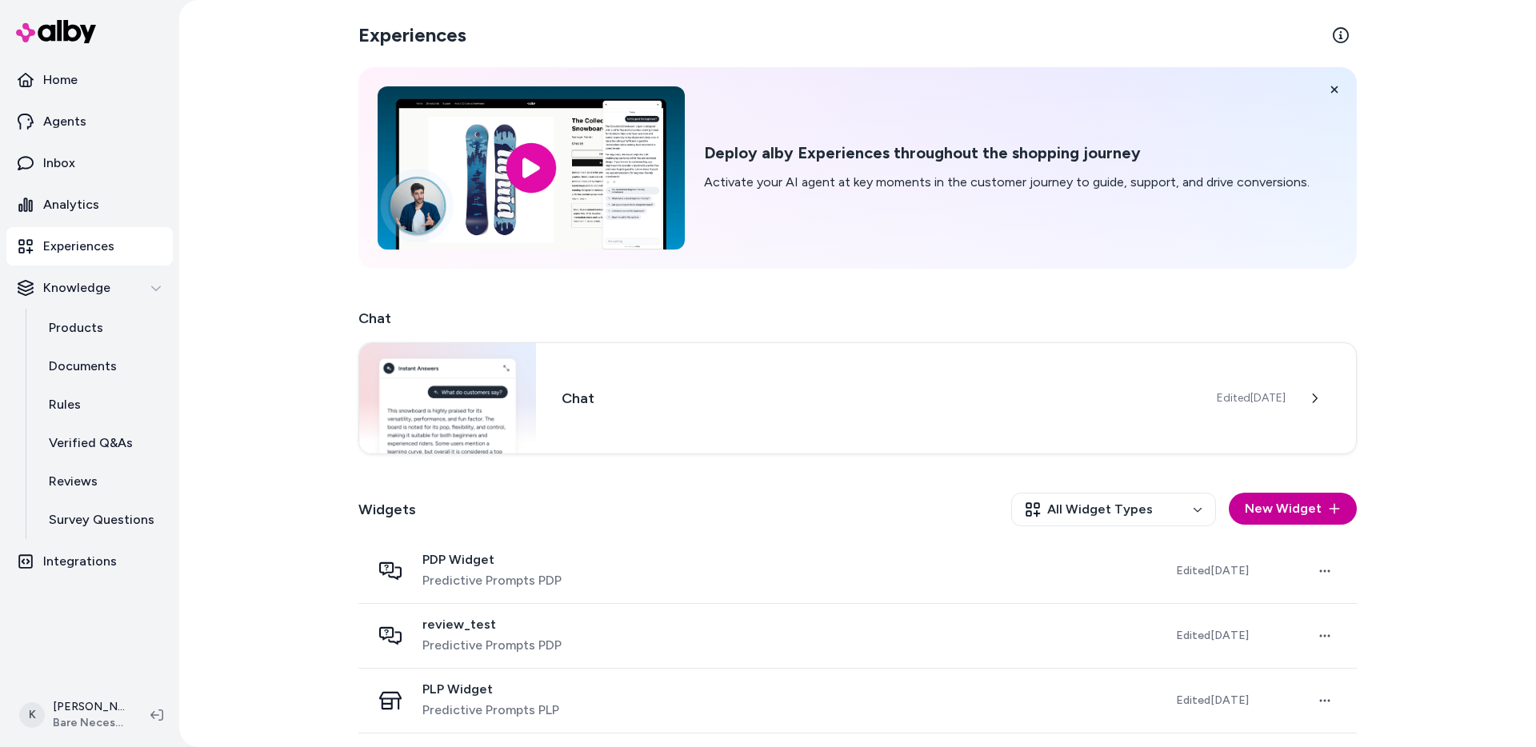
click at [1268, 500] on button "New Widget" at bounding box center [1293, 509] width 128 height 32
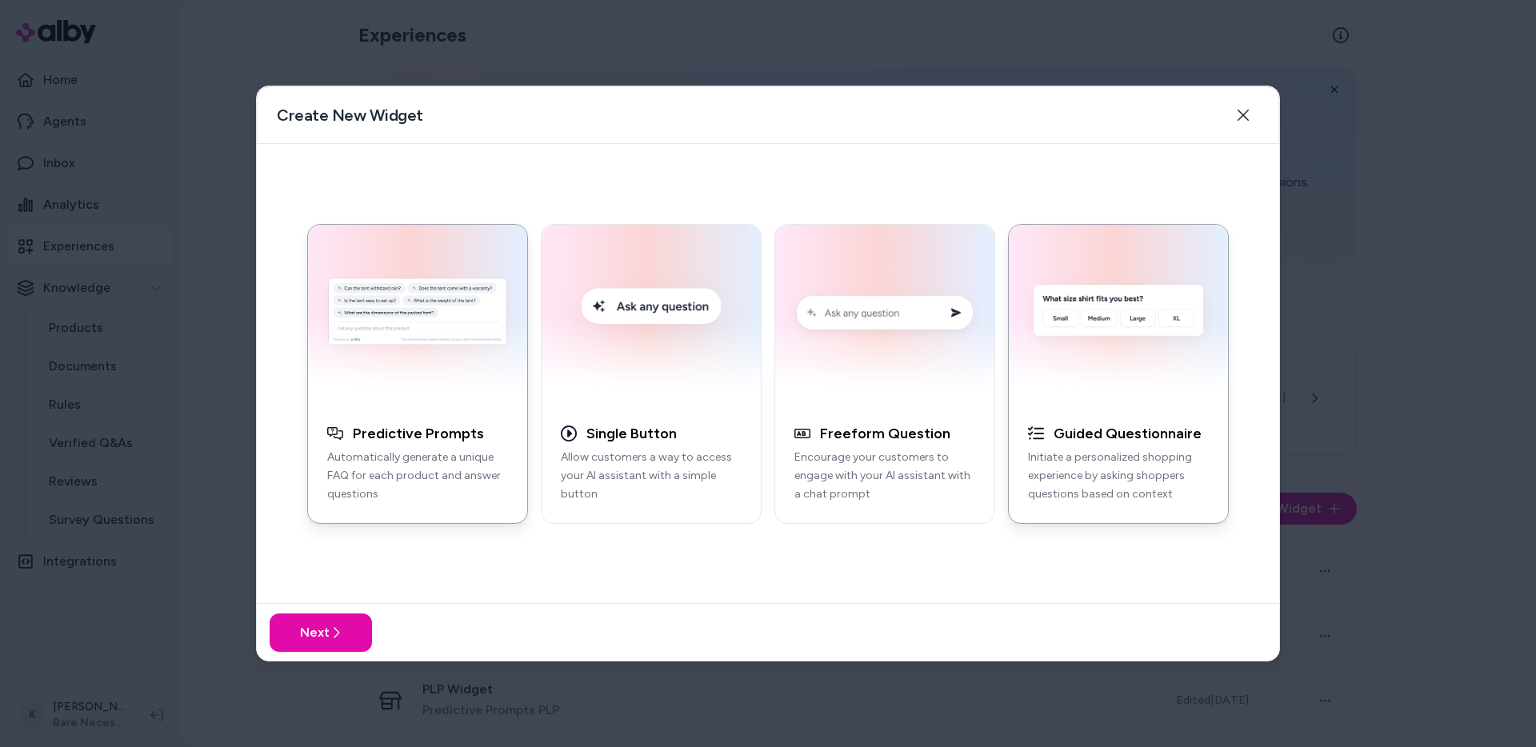
click at [1147, 445] on div "Guided Questionnaire Initiate a personalized shopping experience by asking shop…" at bounding box center [1118, 470] width 219 height 105
click at [338, 634] on icon at bounding box center [336, 632] width 13 height 13
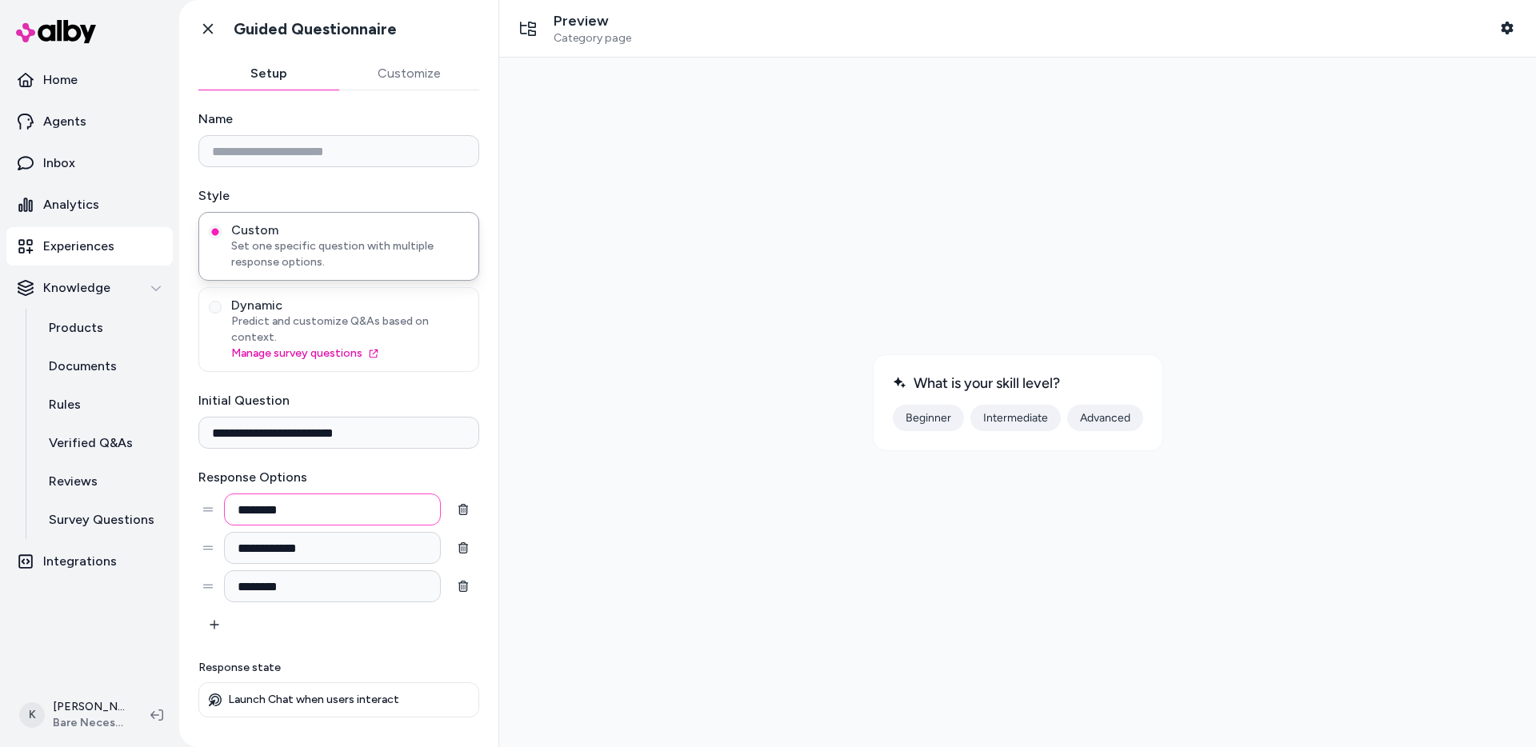
click at [349, 494] on input "********" at bounding box center [332, 510] width 217 height 32
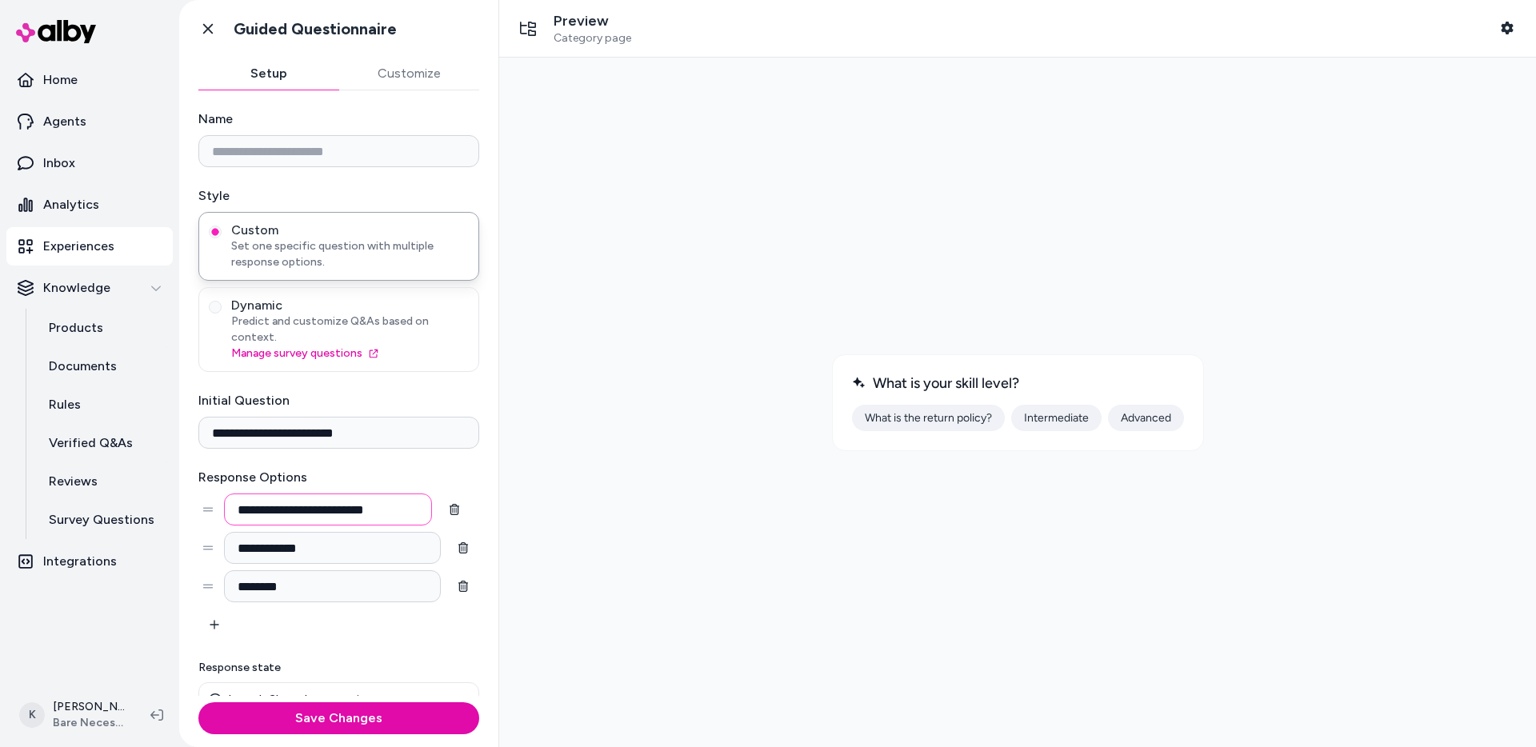
type input "**********"
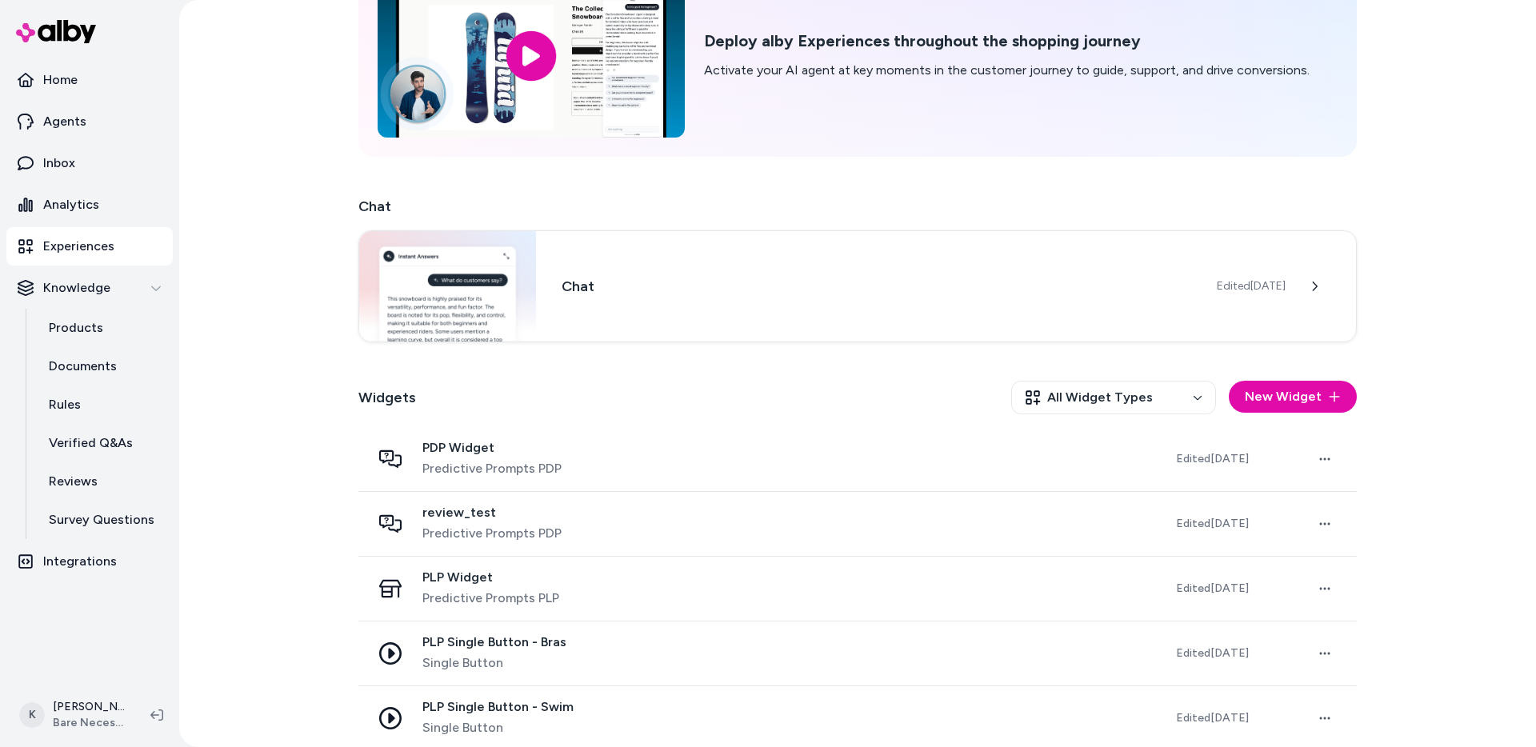
scroll to position [128, 0]
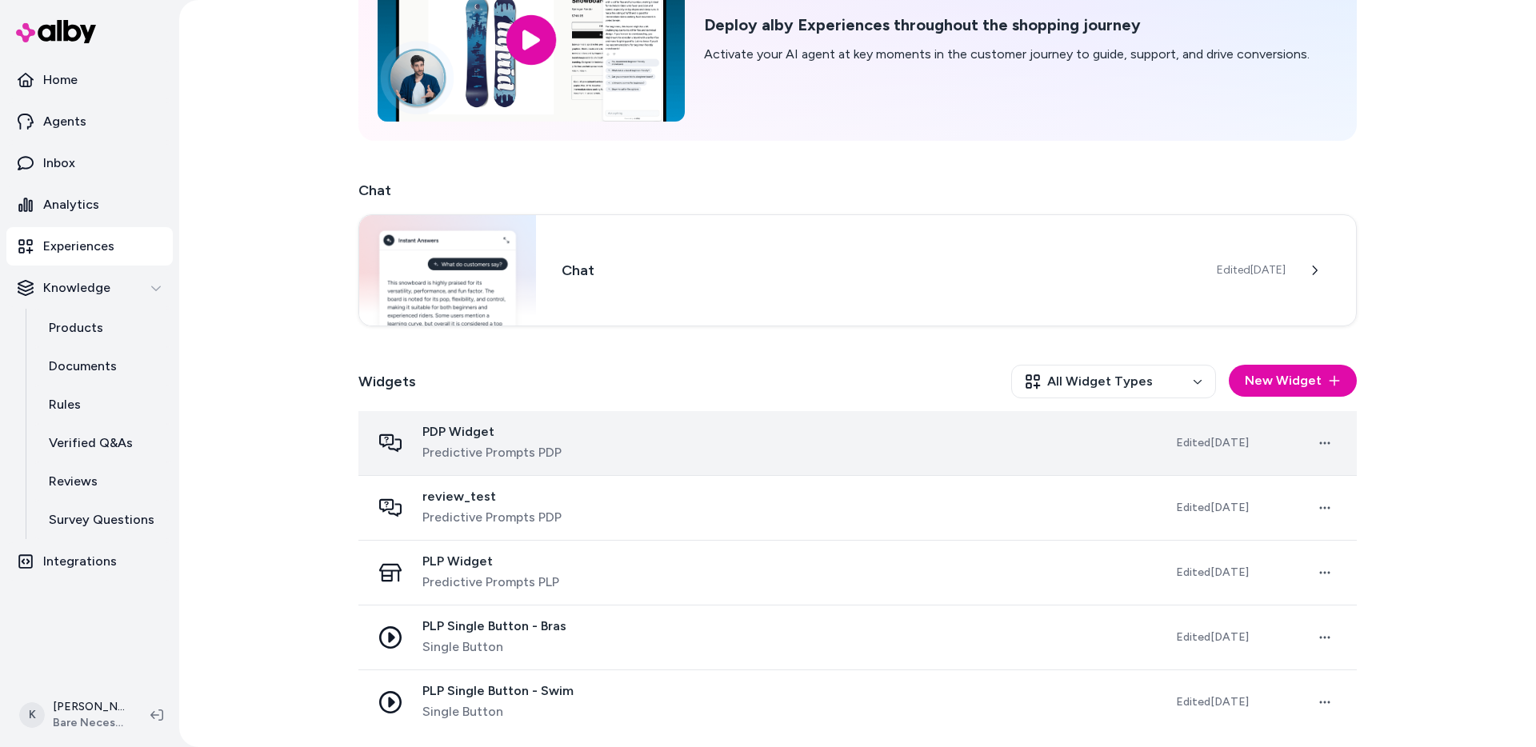
click at [758, 460] on div "PDP Widget Predictive Prompts PDP" at bounding box center [760, 443] width 779 height 38
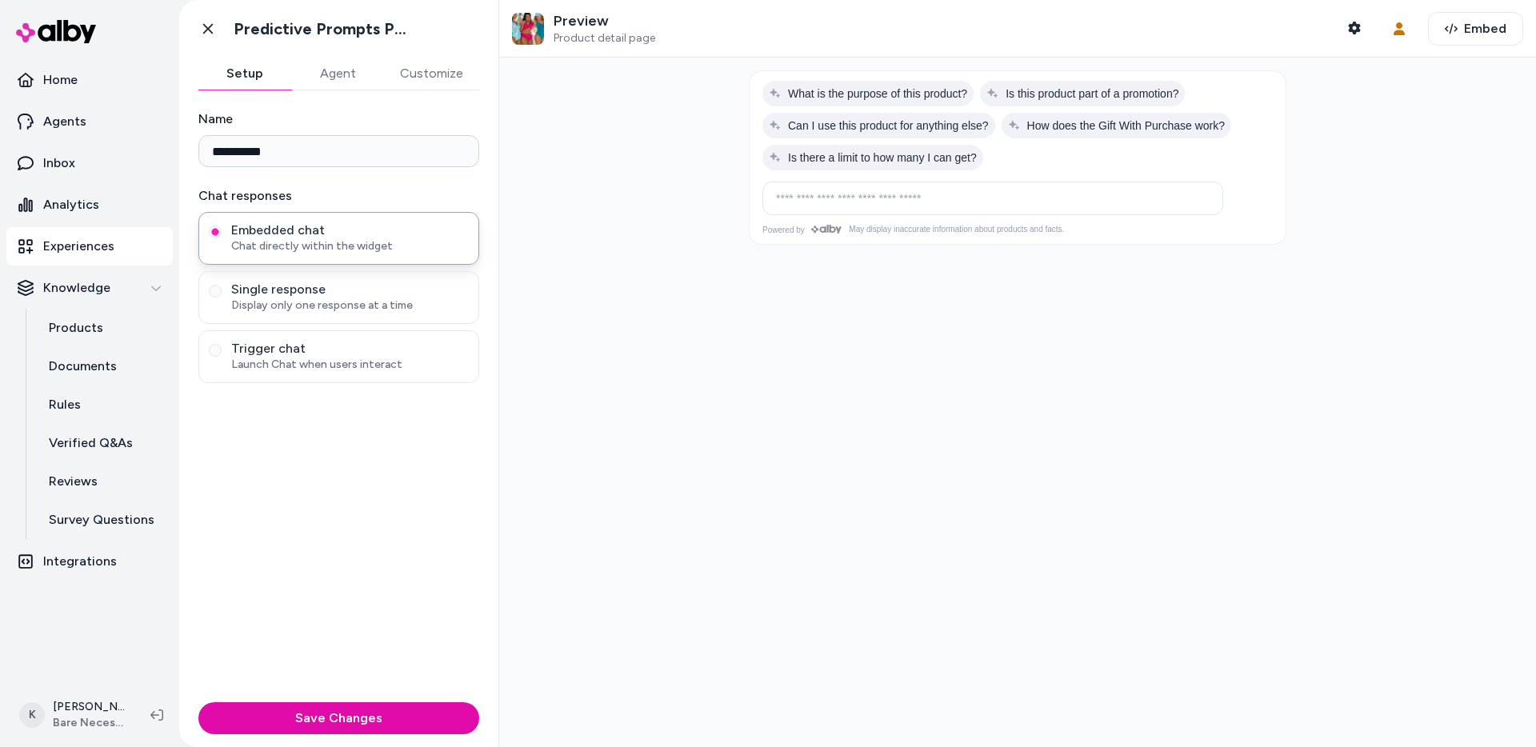
click at [333, 64] on button "Agent" at bounding box center [337, 74] width 93 height 32
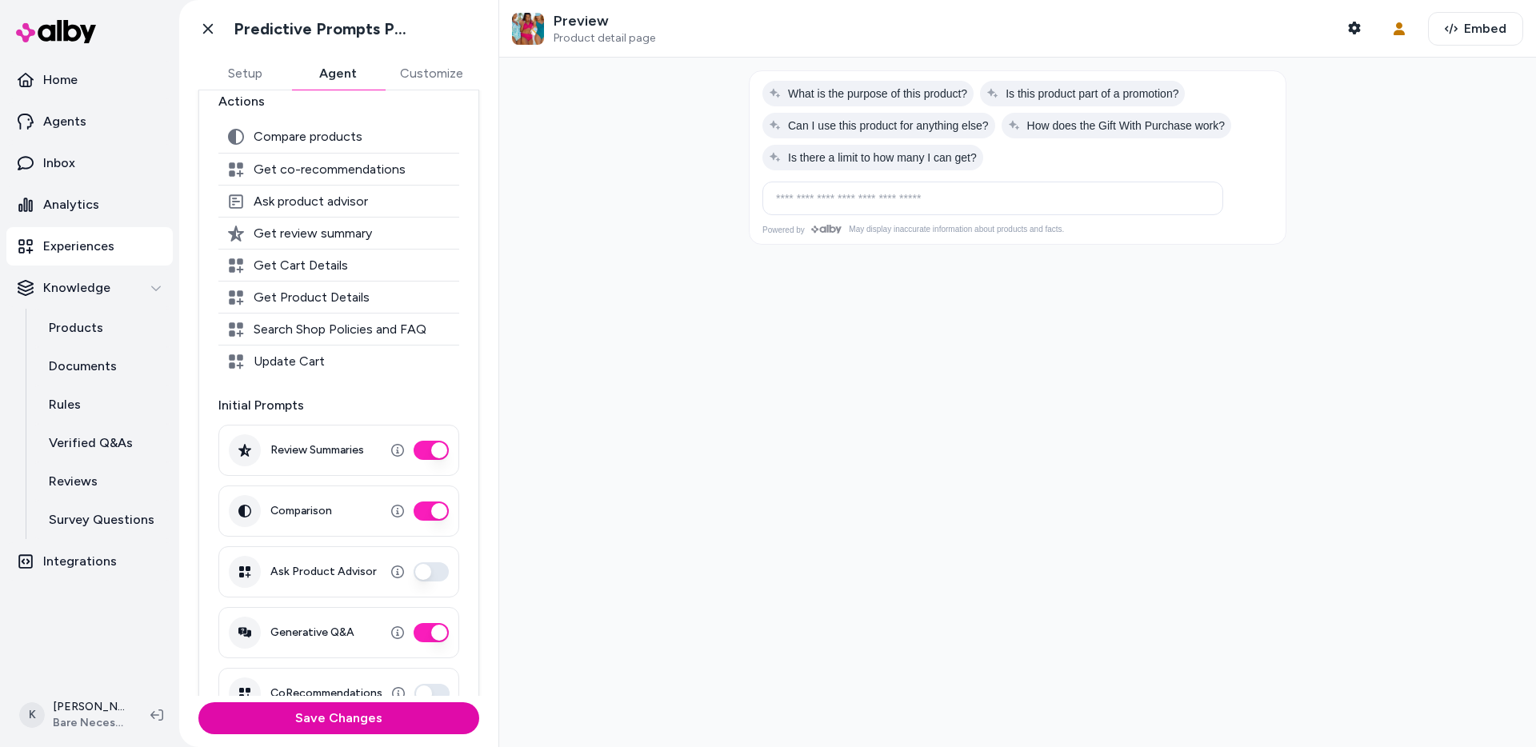
scroll to position [245, 0]
